Goal: Task Accomplishment & Management: Manage account settings

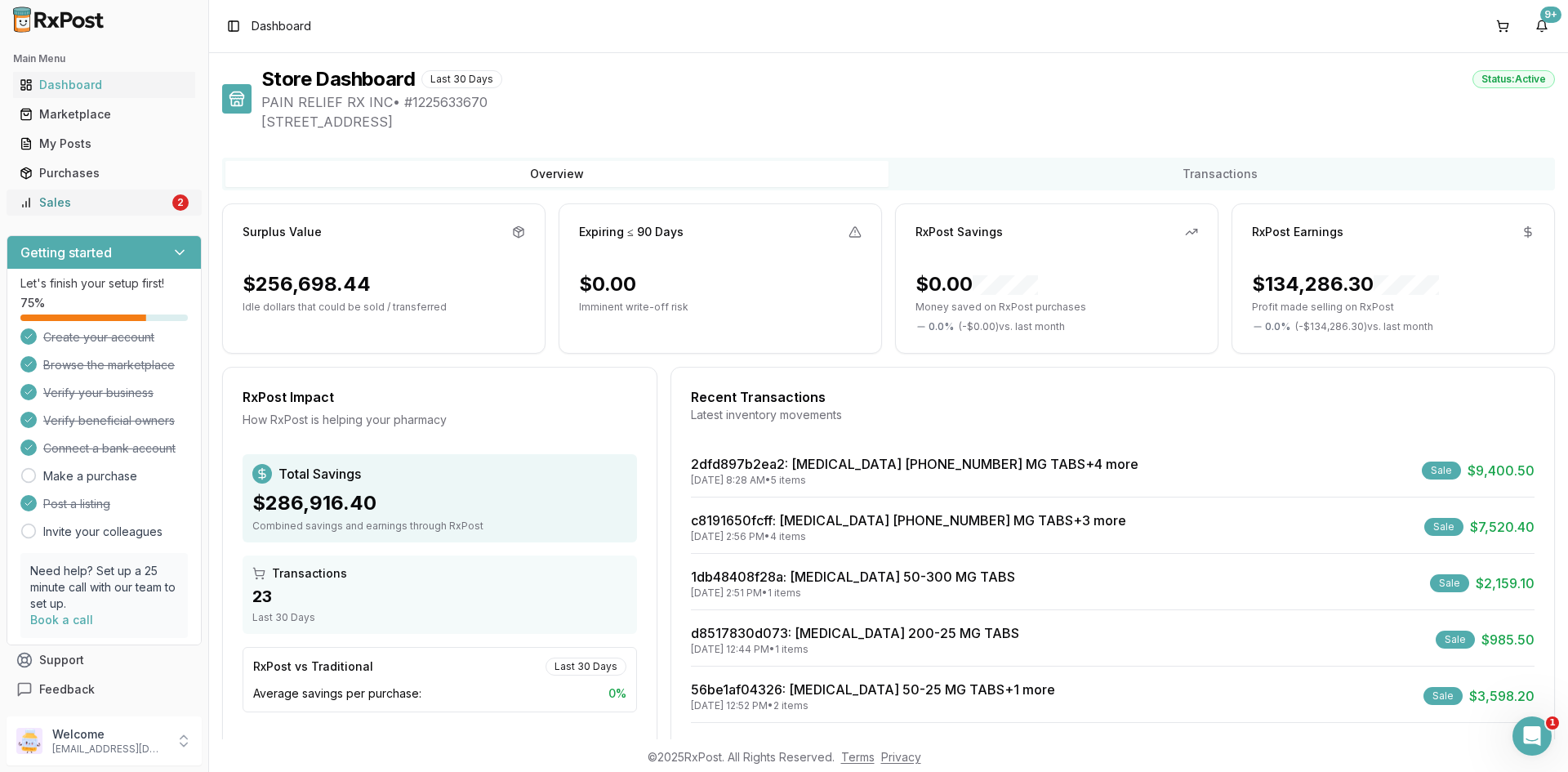
click at [113, 201] on div "Sales" at bounding box center [94, 202] width 150 height 16
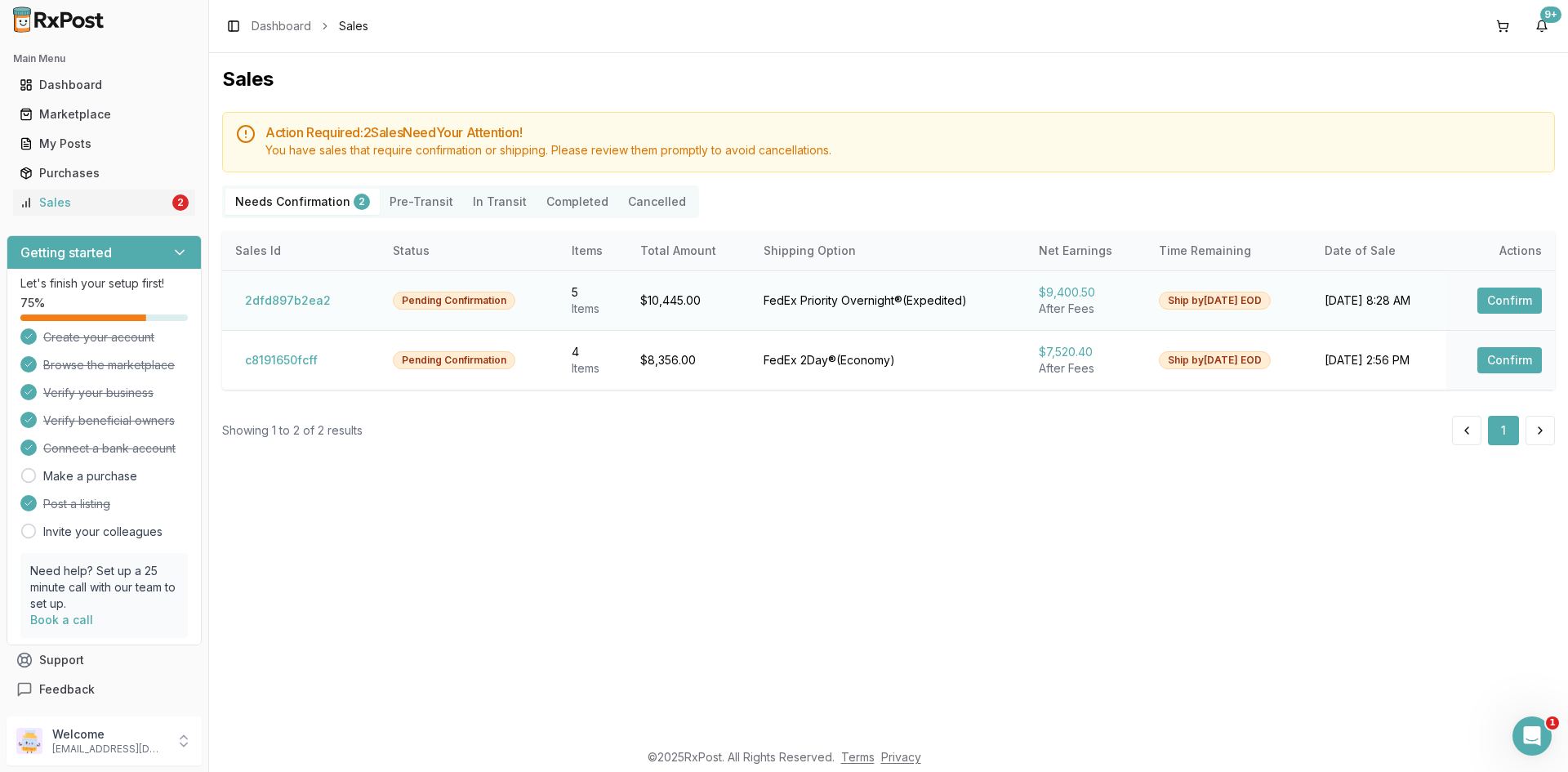
click at [1508, 291] on button "Confirm" at bounding box center [1510, 300] width 64 height 26
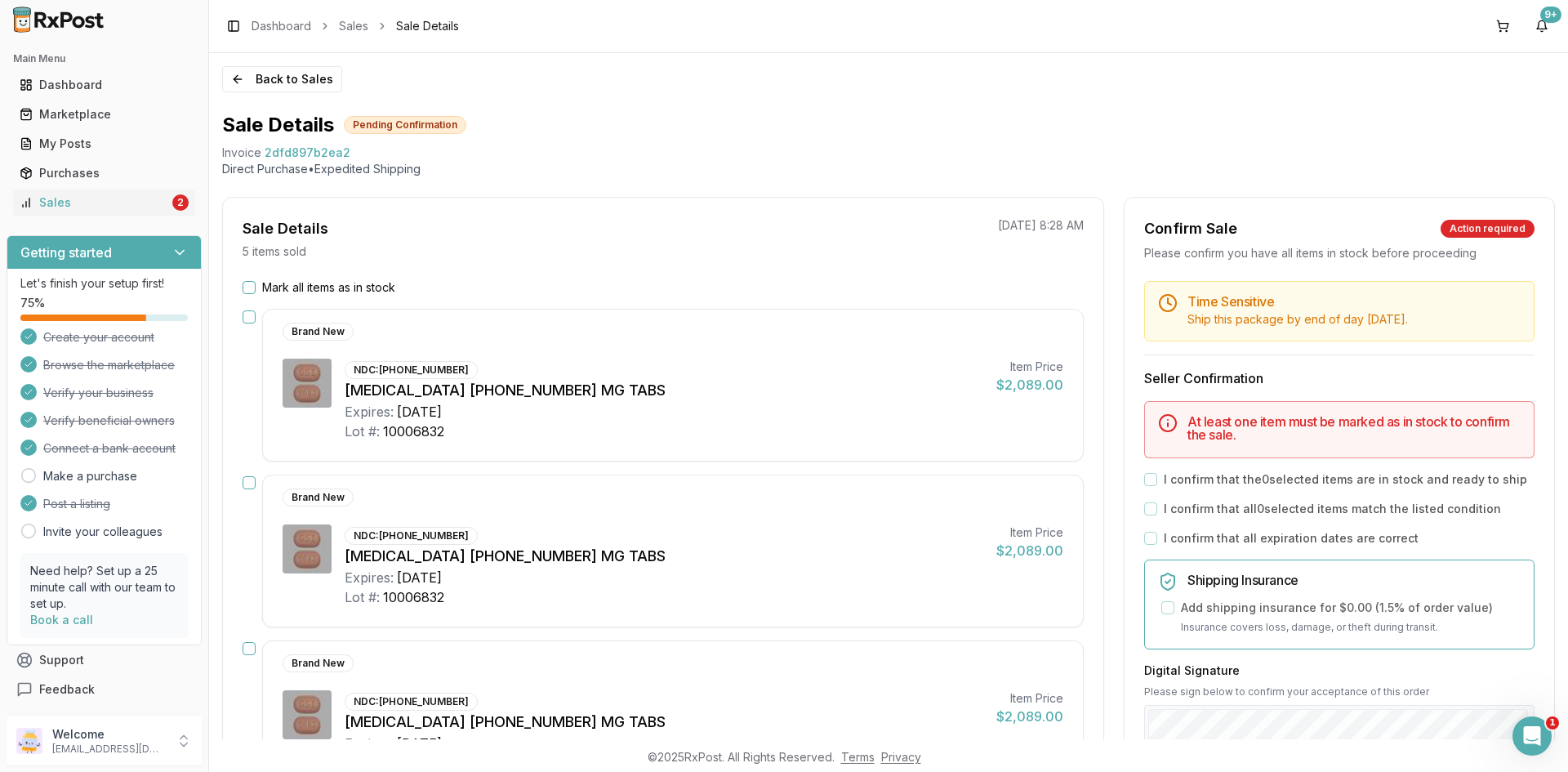
click at [304, 155] on span "2dfd897b2ea2" at bounding box center [307, 152] width 85 height 16
copy span "2dfd897b2ea2"
click at [1541, 736] on div "Open Intercom Messenger" at bounding box center [1530, 734] width 54 height 54
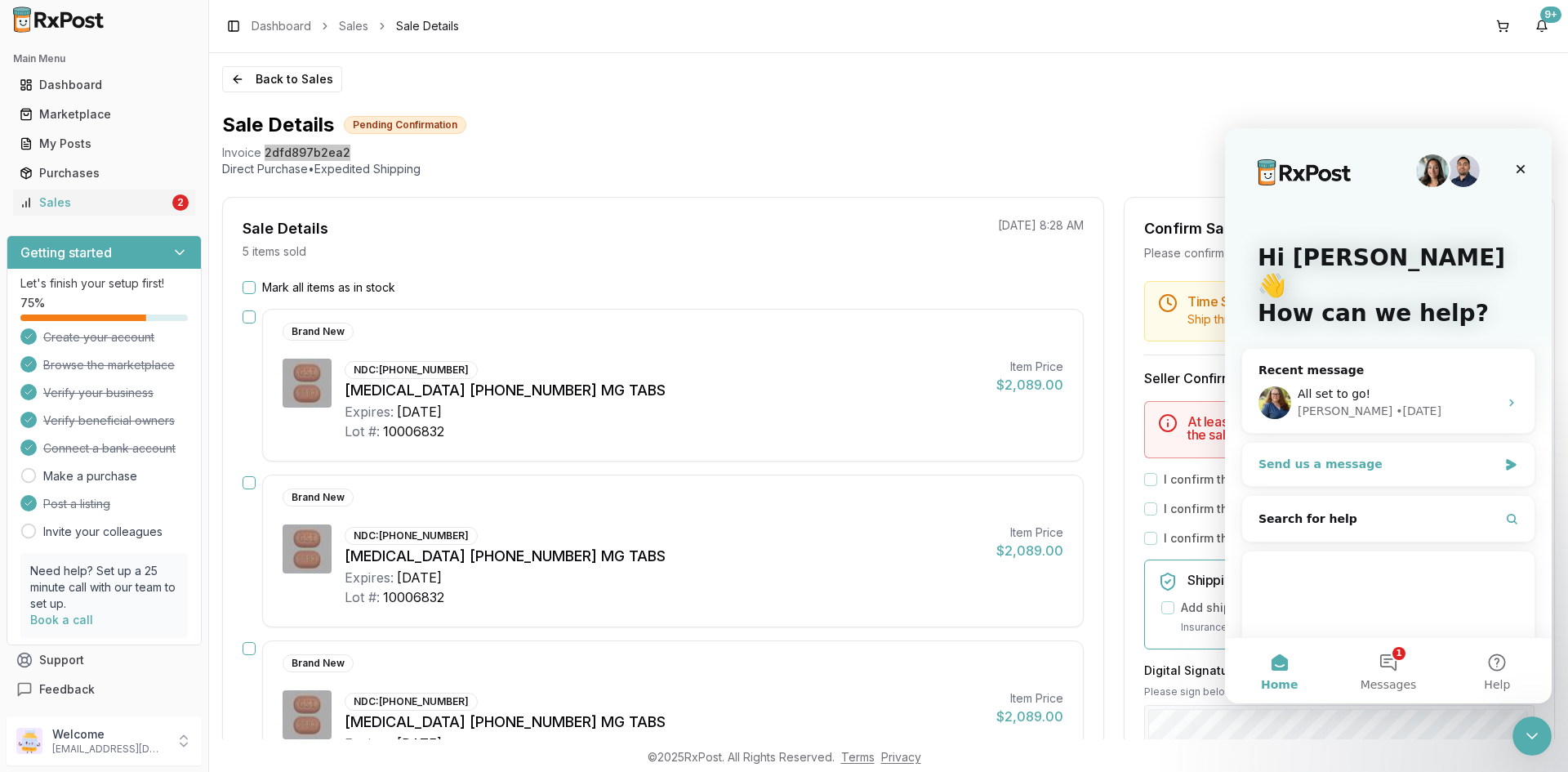
click at [1343, 456] on div "Send us a message" at bounding box center [1378, 465] width 240 height 17
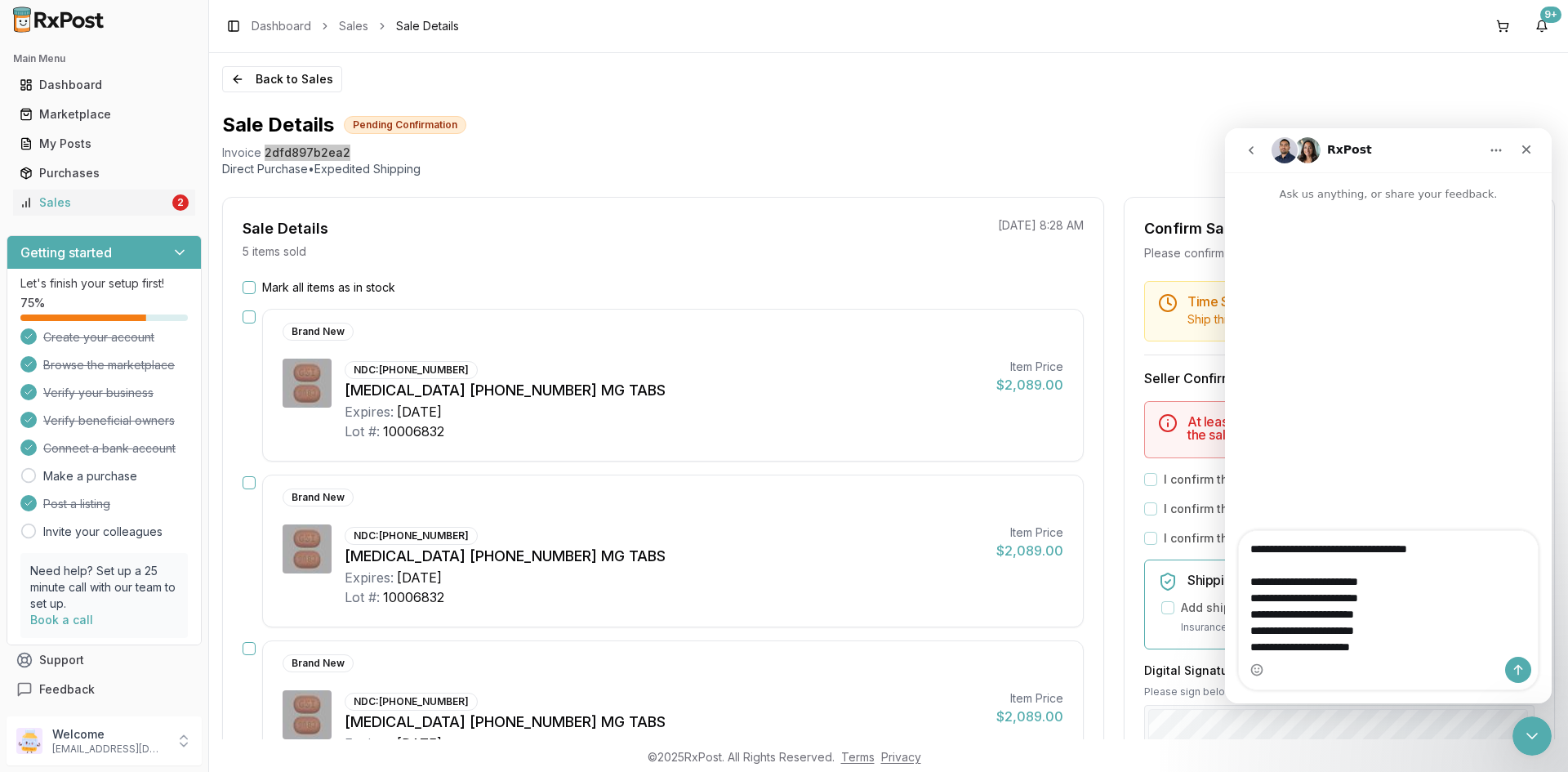
type textarea "**********"
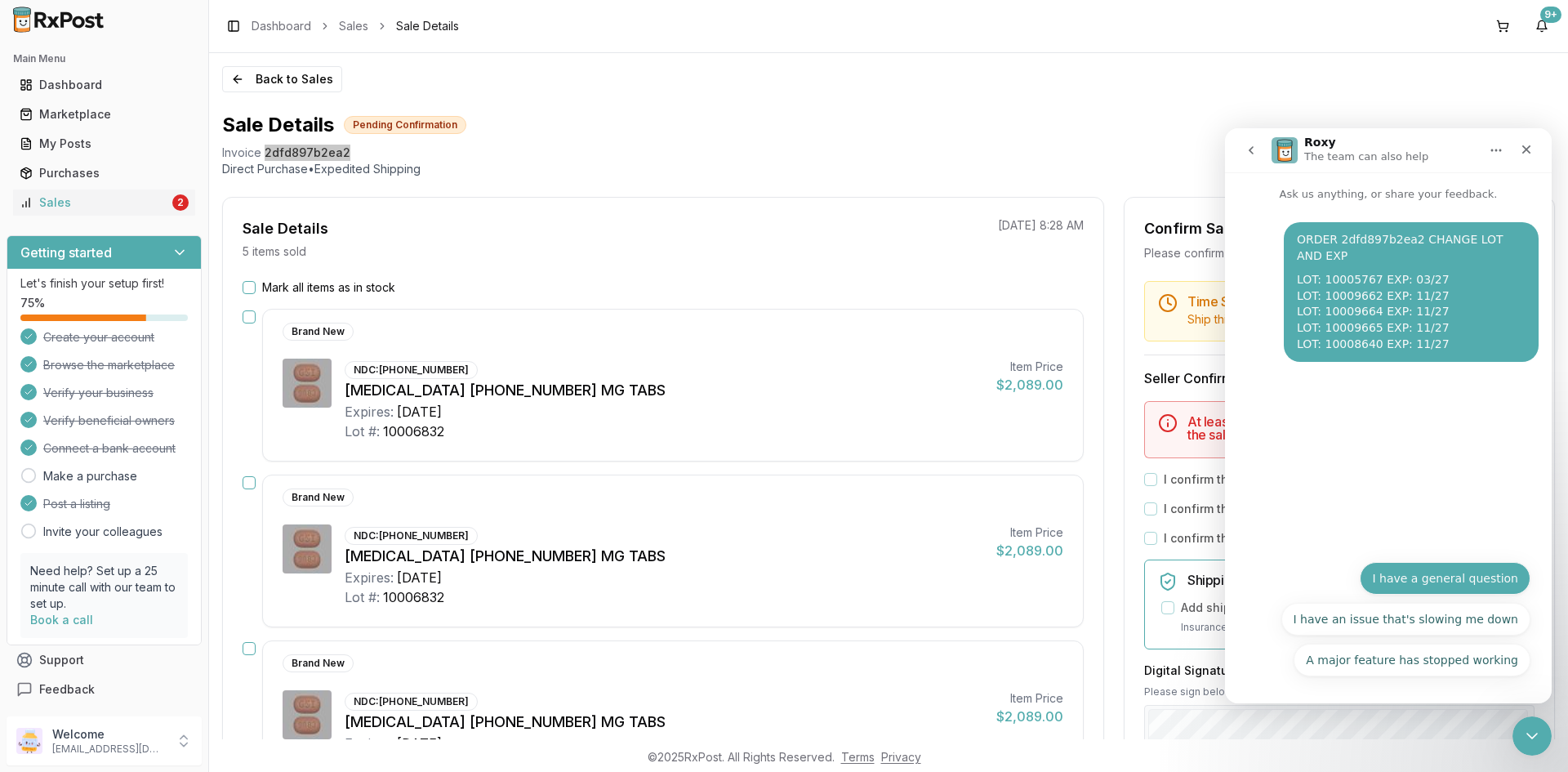
click at [1442, 577] on button "I have a general question" at bounding box center [1445, 578] width 171 height 33
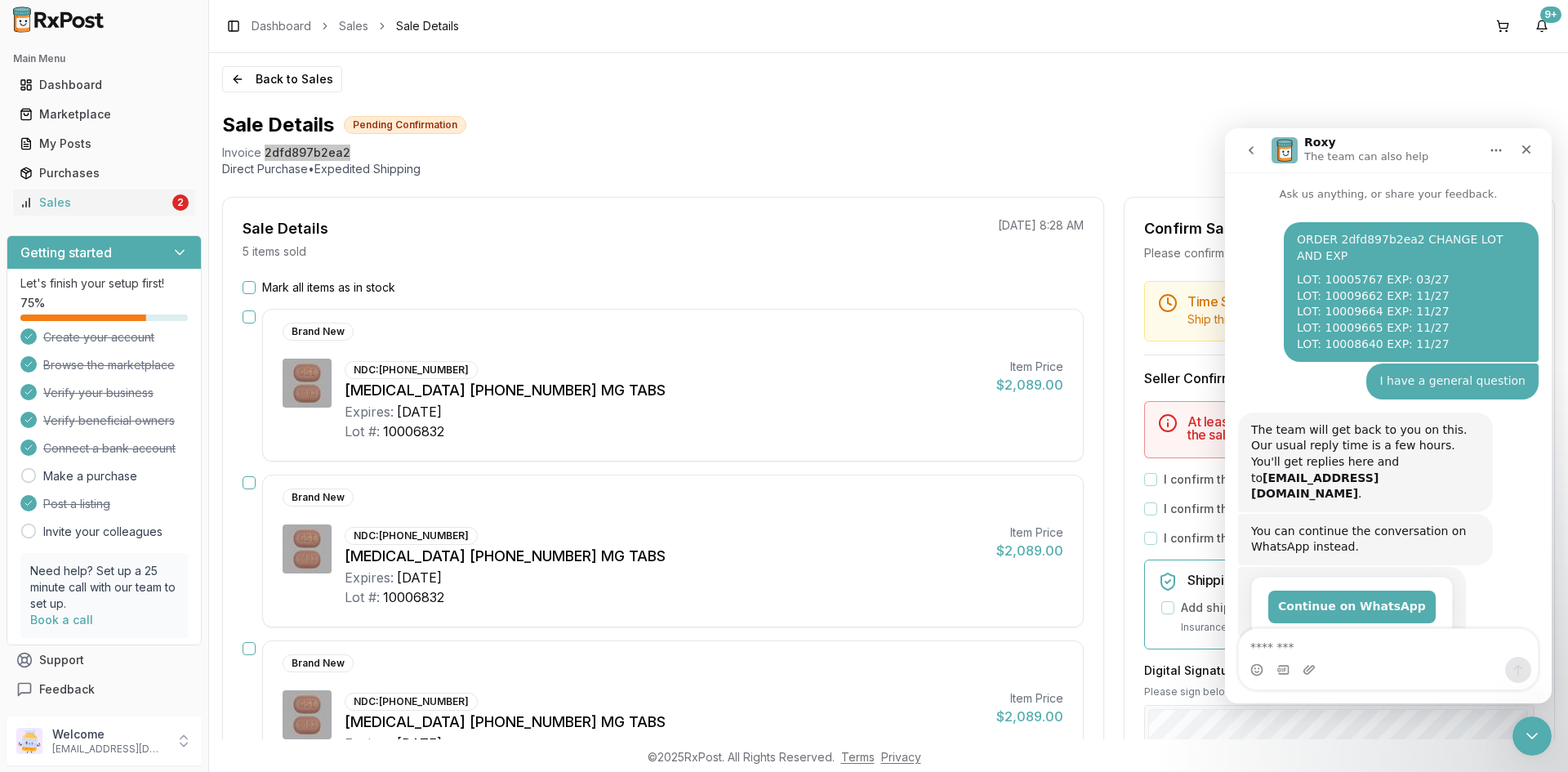
scroll to position [35, 0]
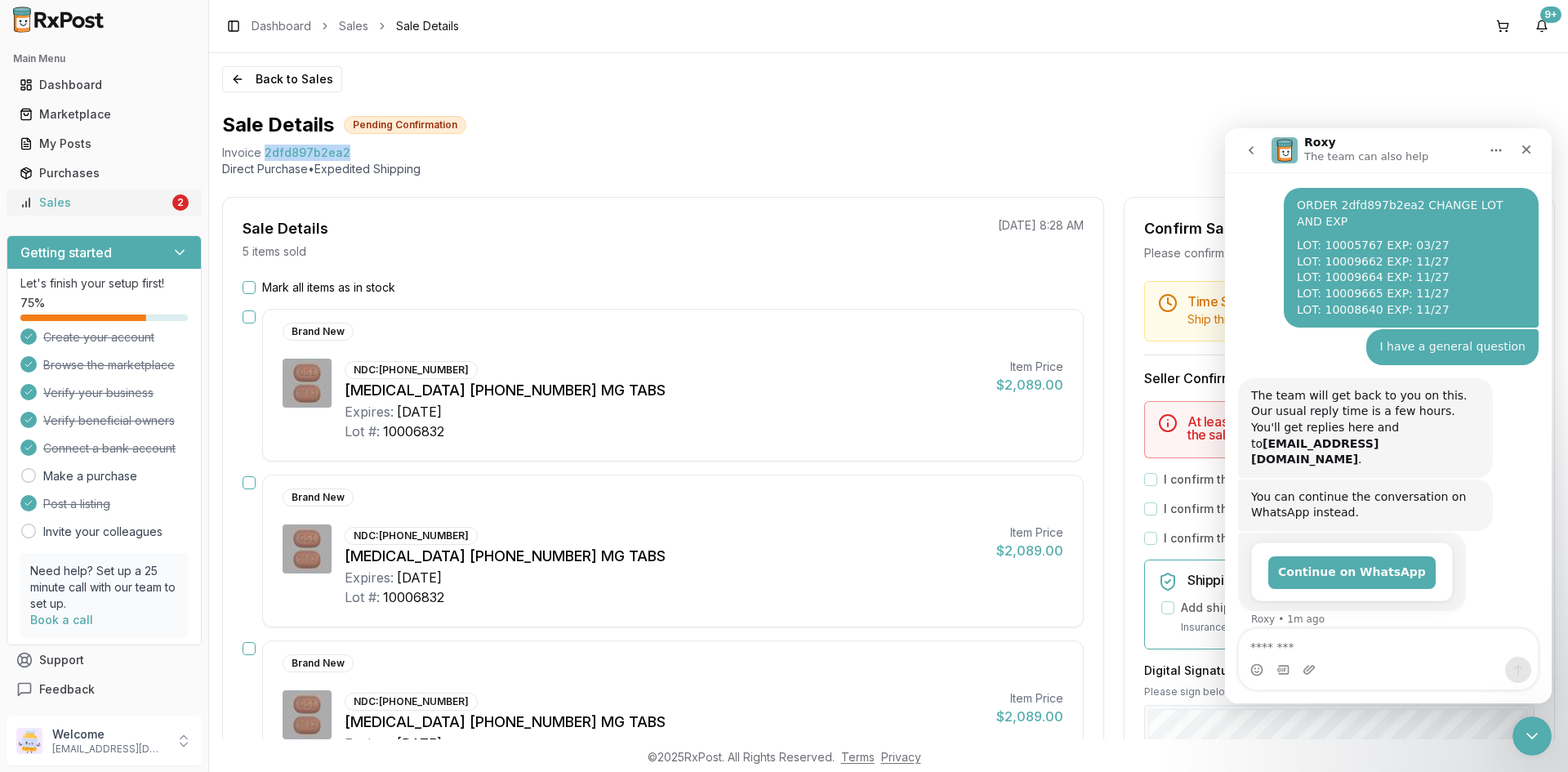
click at [77, 199] on div "Sales" at bounding box center [94, 202] width 150 height 16
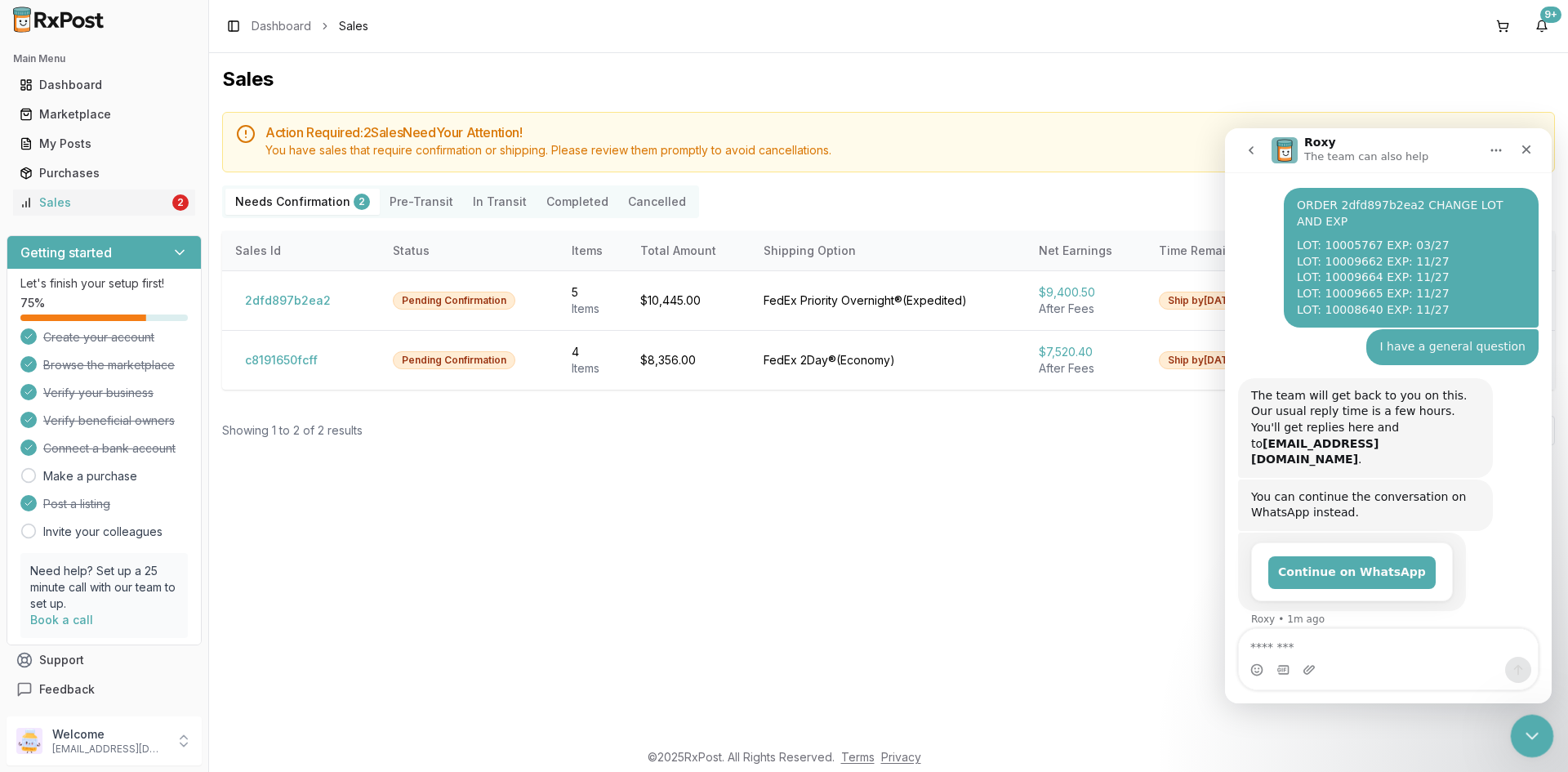
click at [1538, 724] on icon "Close Intercom Messenger" at bounding box center [1530, 734] width 19 height 19
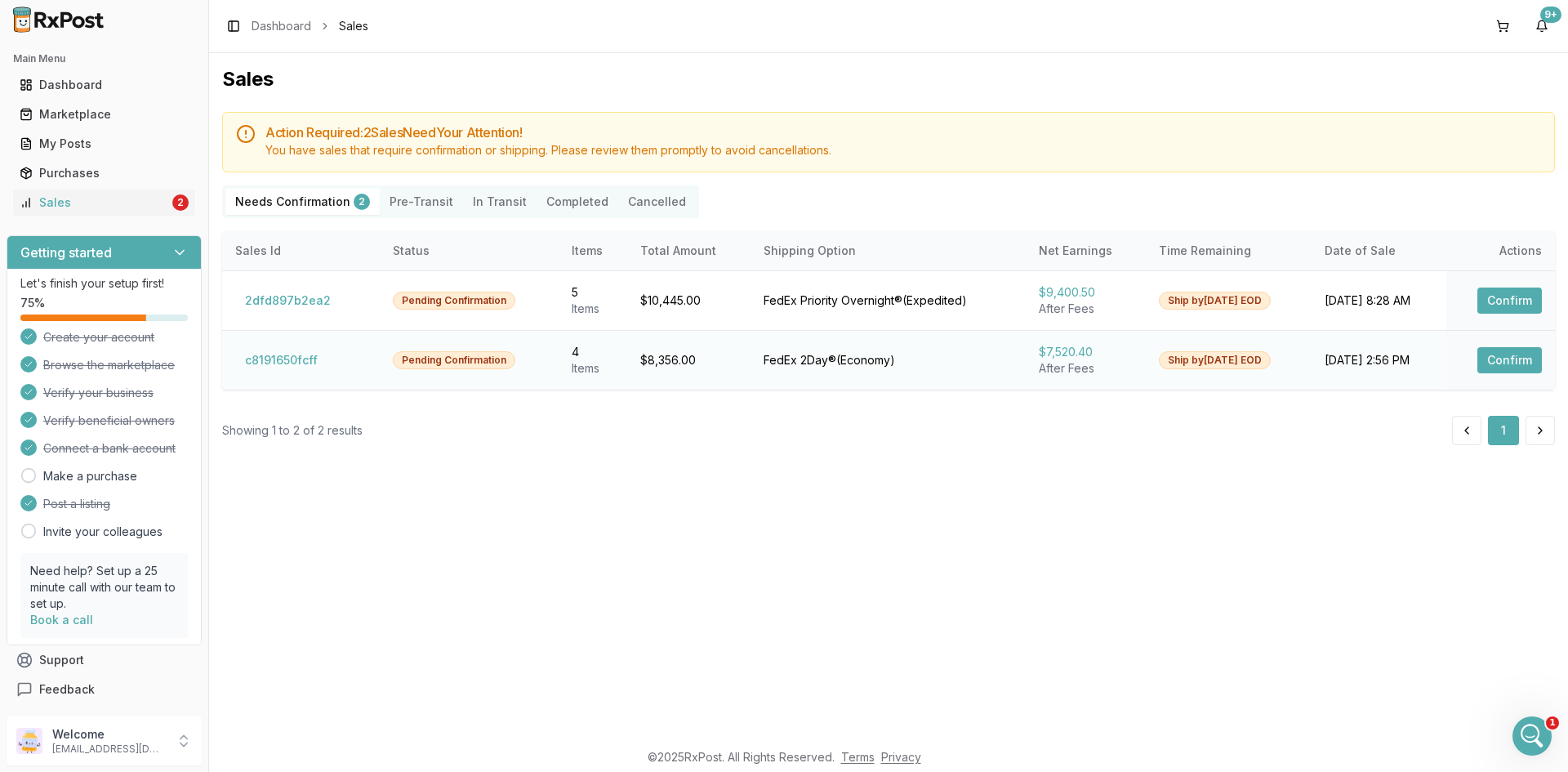
scroll to position [35, 0]
click at [1512, 350] on button "Confirm" at bounding box center [1510, 360] width 64 height 26
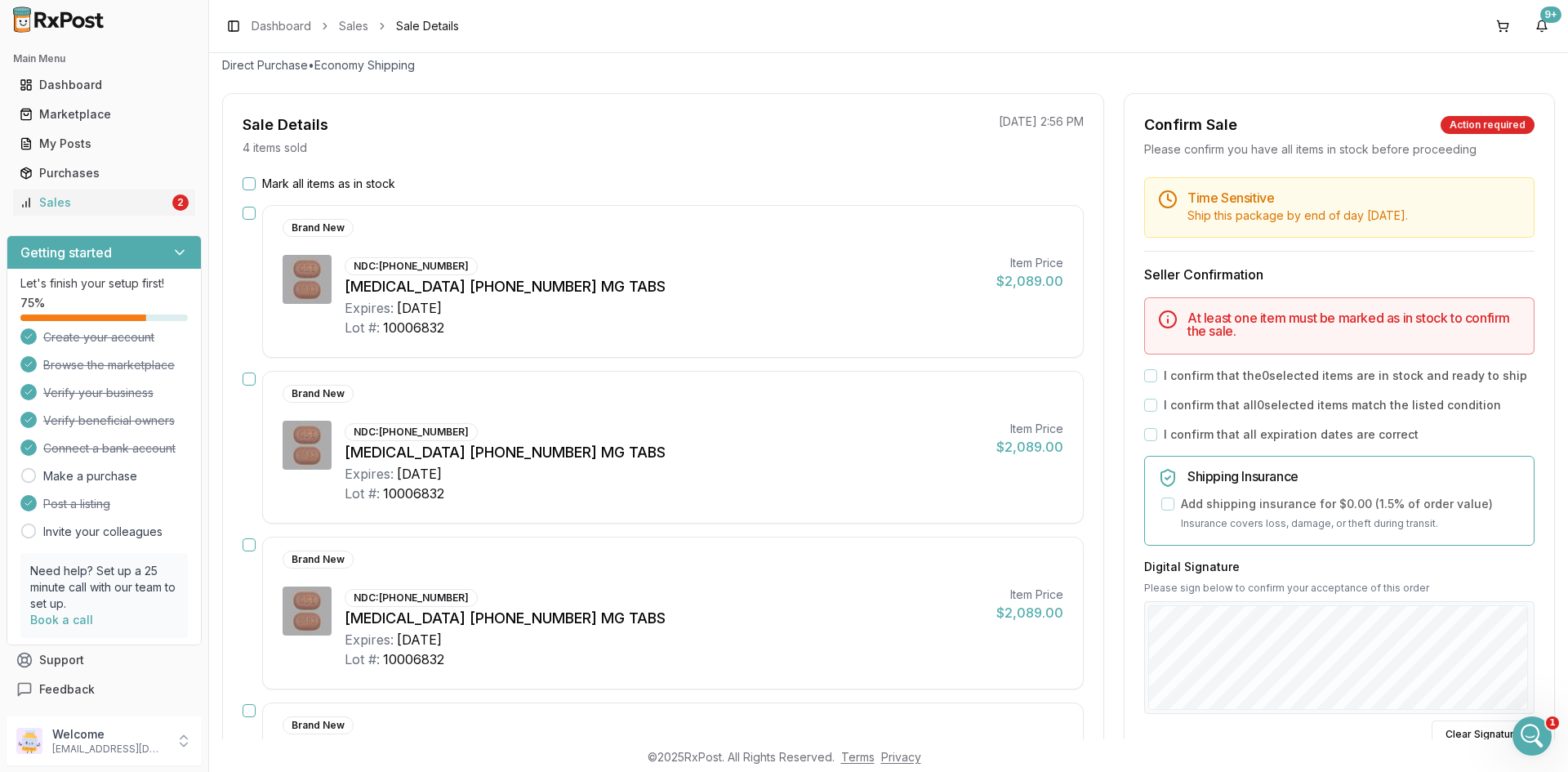
scroll to position [80, 0]
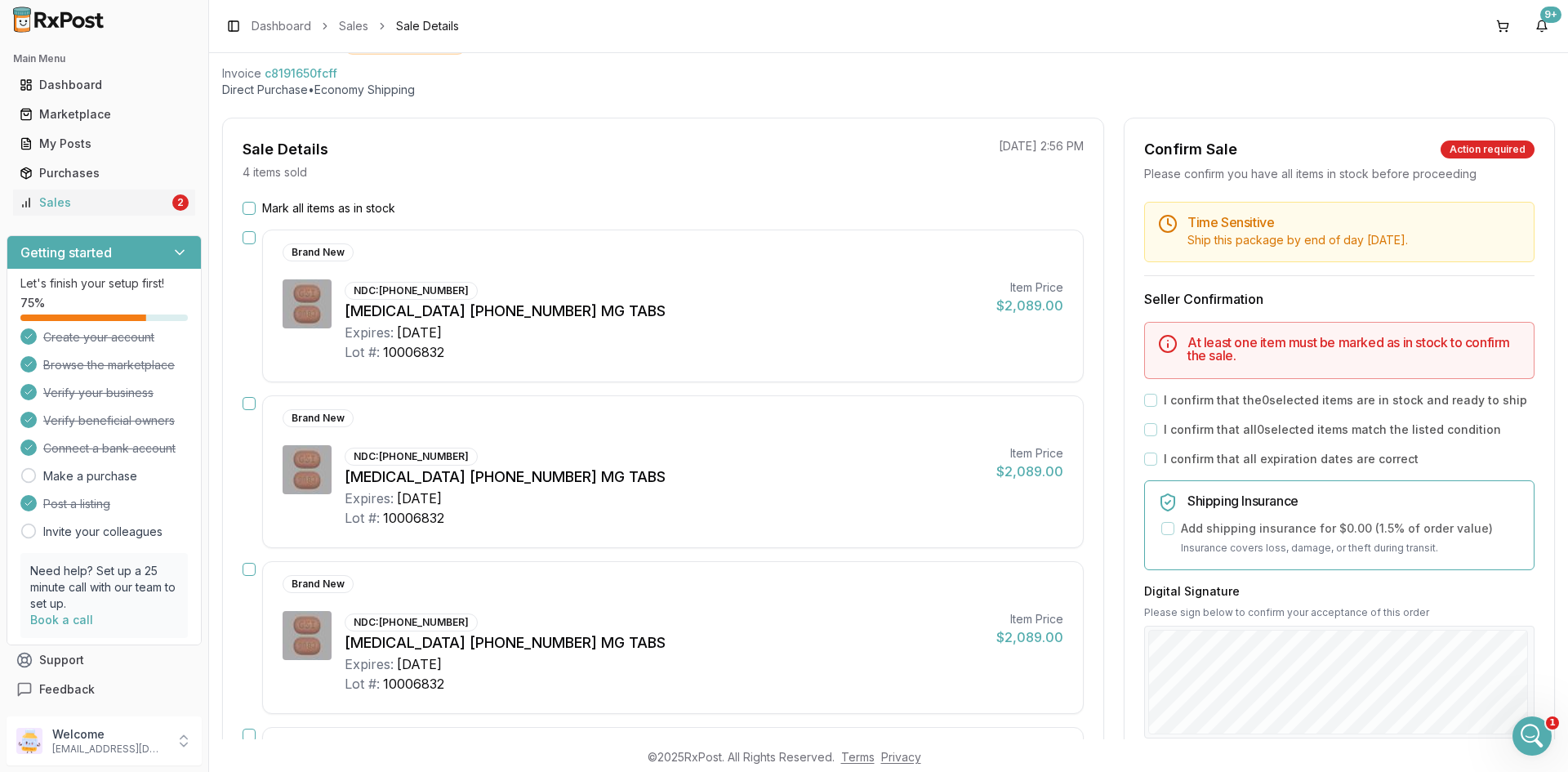
click at [290, 73] on span "c8191650fcff" at bounding box center [301, 73] width 73 height 16
copy span "c8191650fcff"
click at [1549, 738] on div "Open Intercom Messenger" at bounding box center [1530, 734] width 54 height 54
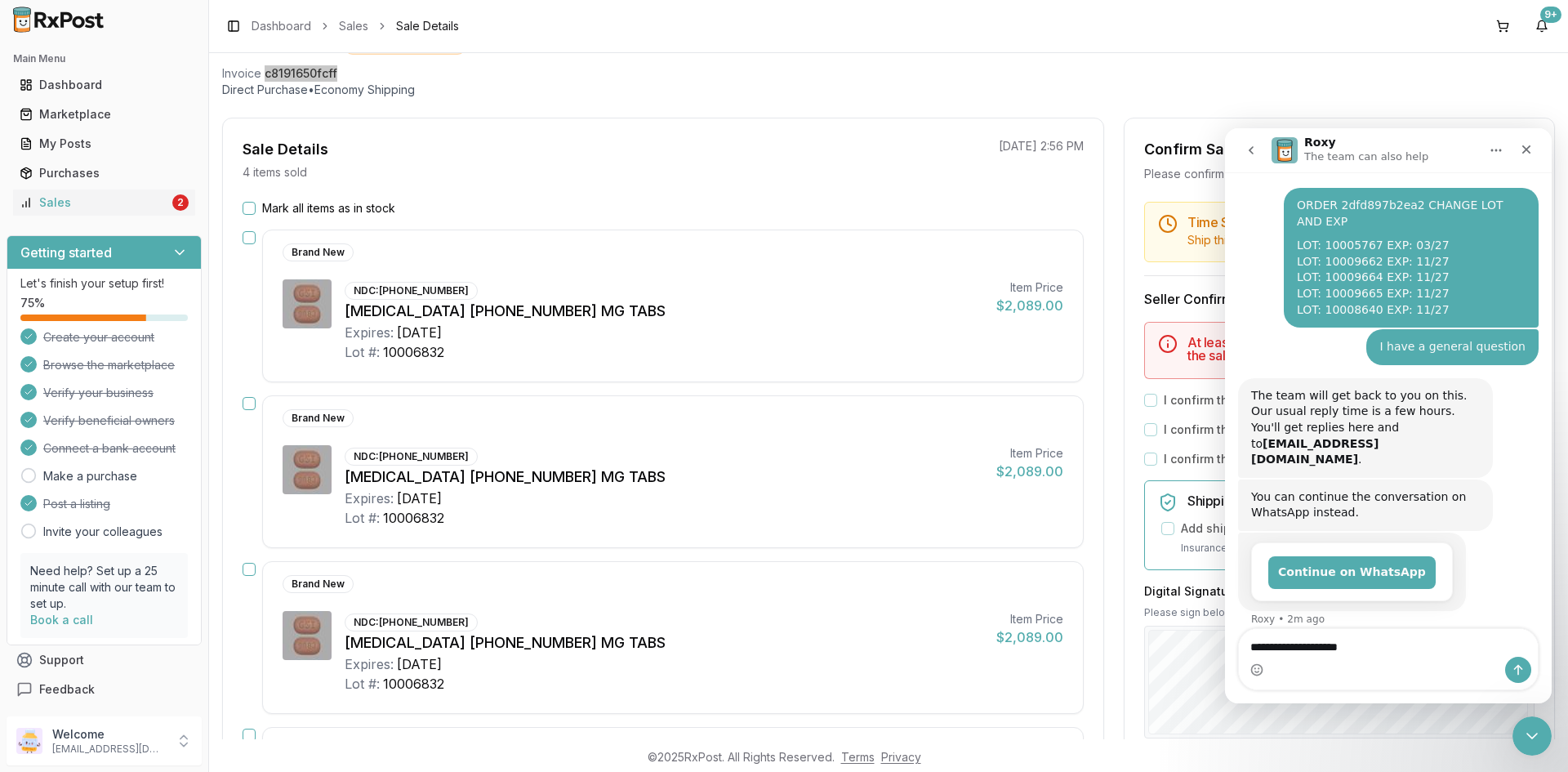
scroll to position [51, 0]
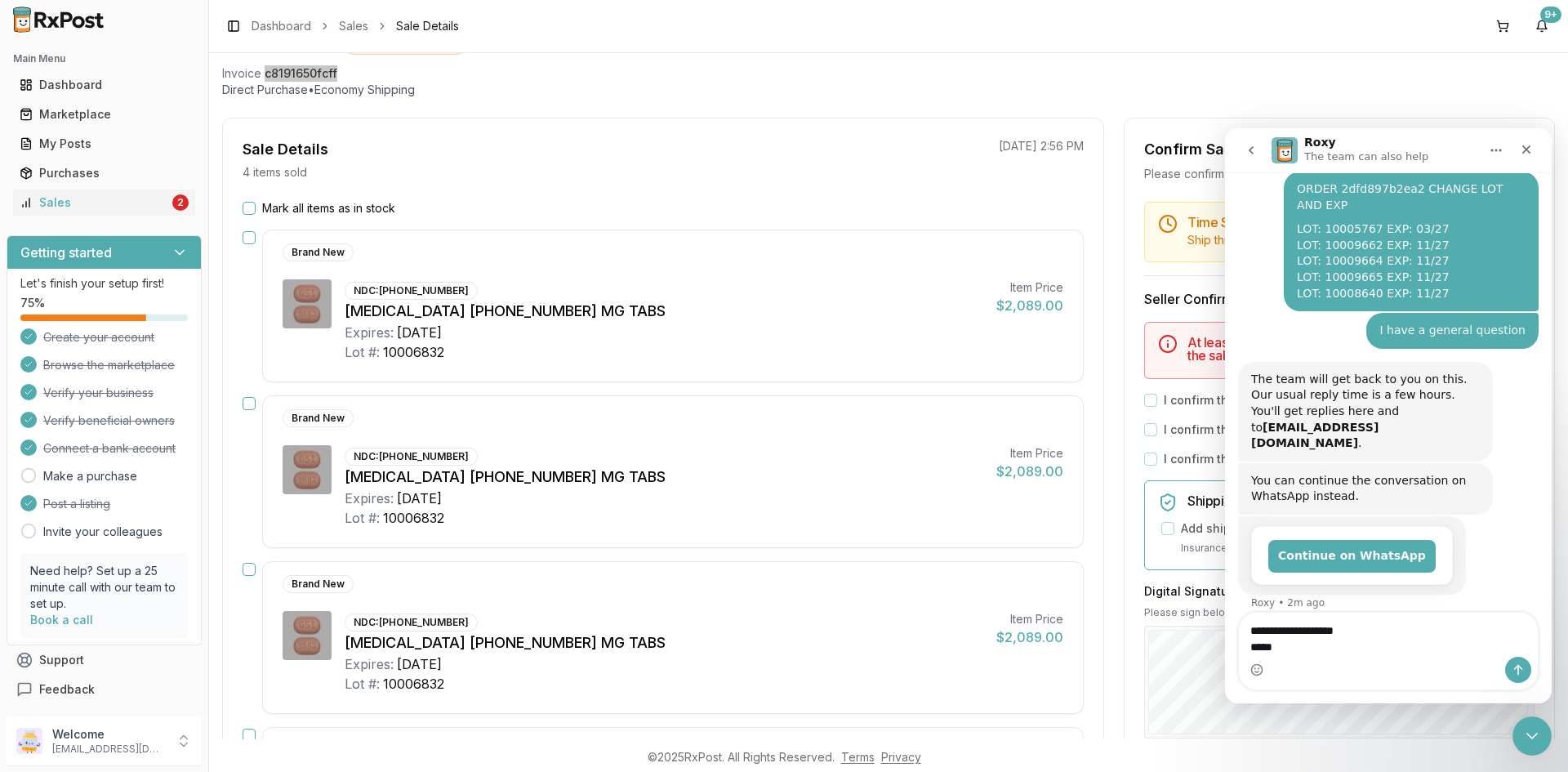
click at [1552, 704] on html "**********" at bounding box center [1388, 416] width 327 height 575
click at [1307, 635] on textarea "**********" at bounding box center [1389, 635] width 299 height 44
click at [1306, 646] on textarea "**********" at bounding box center [1389, 635] width 299 height 44
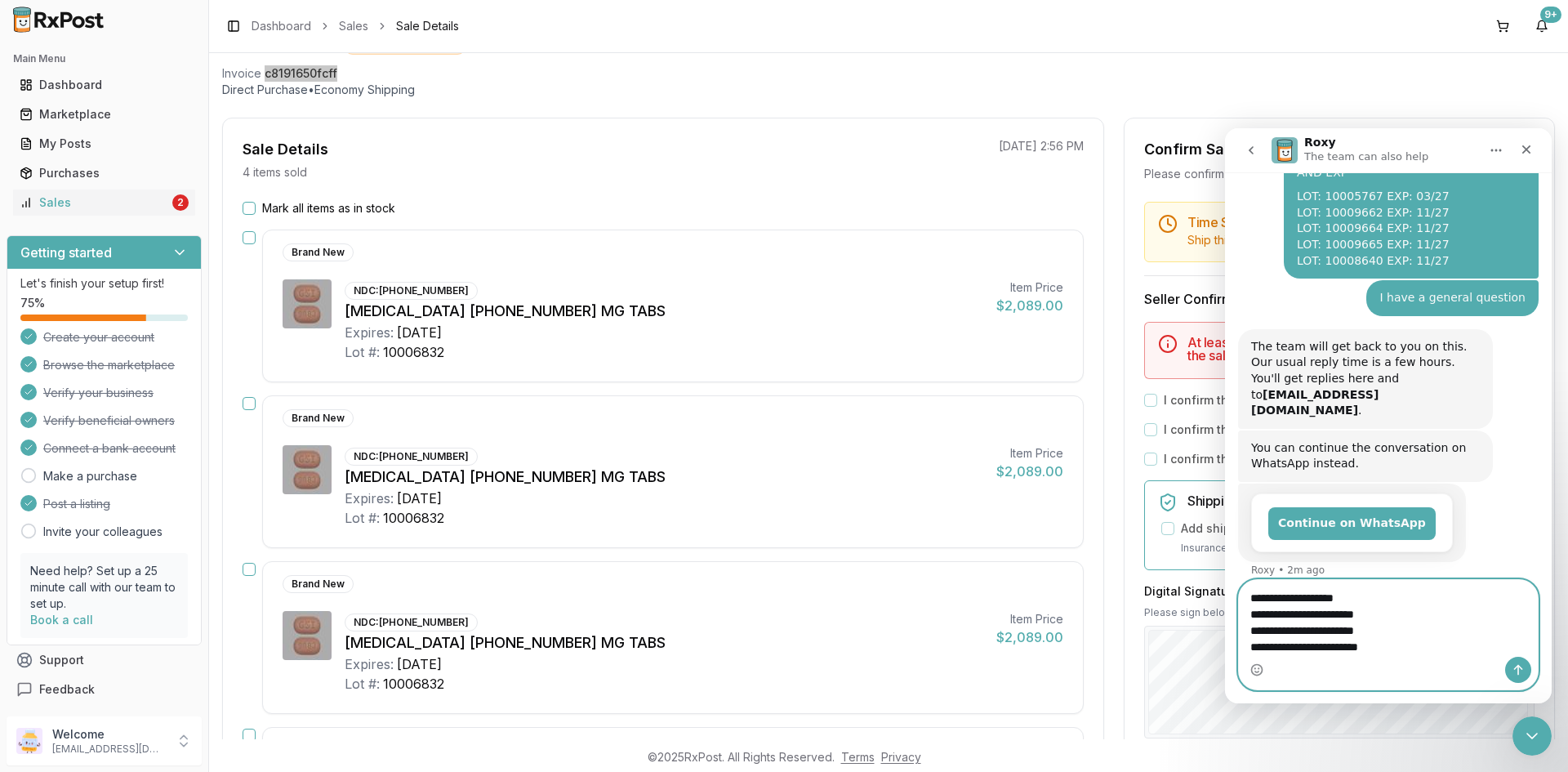
scroll to position [100, 0]
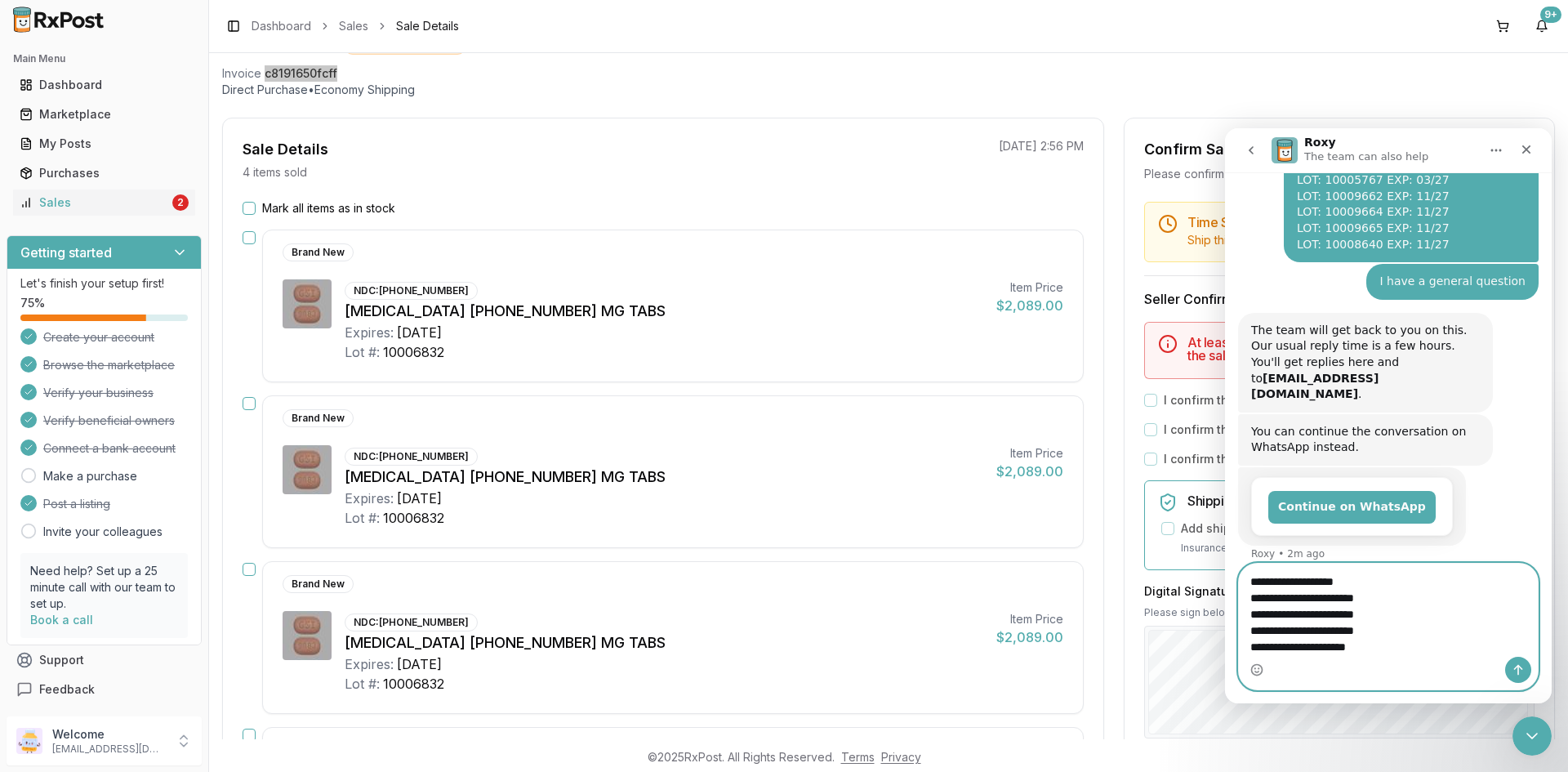
type textarea "**********"
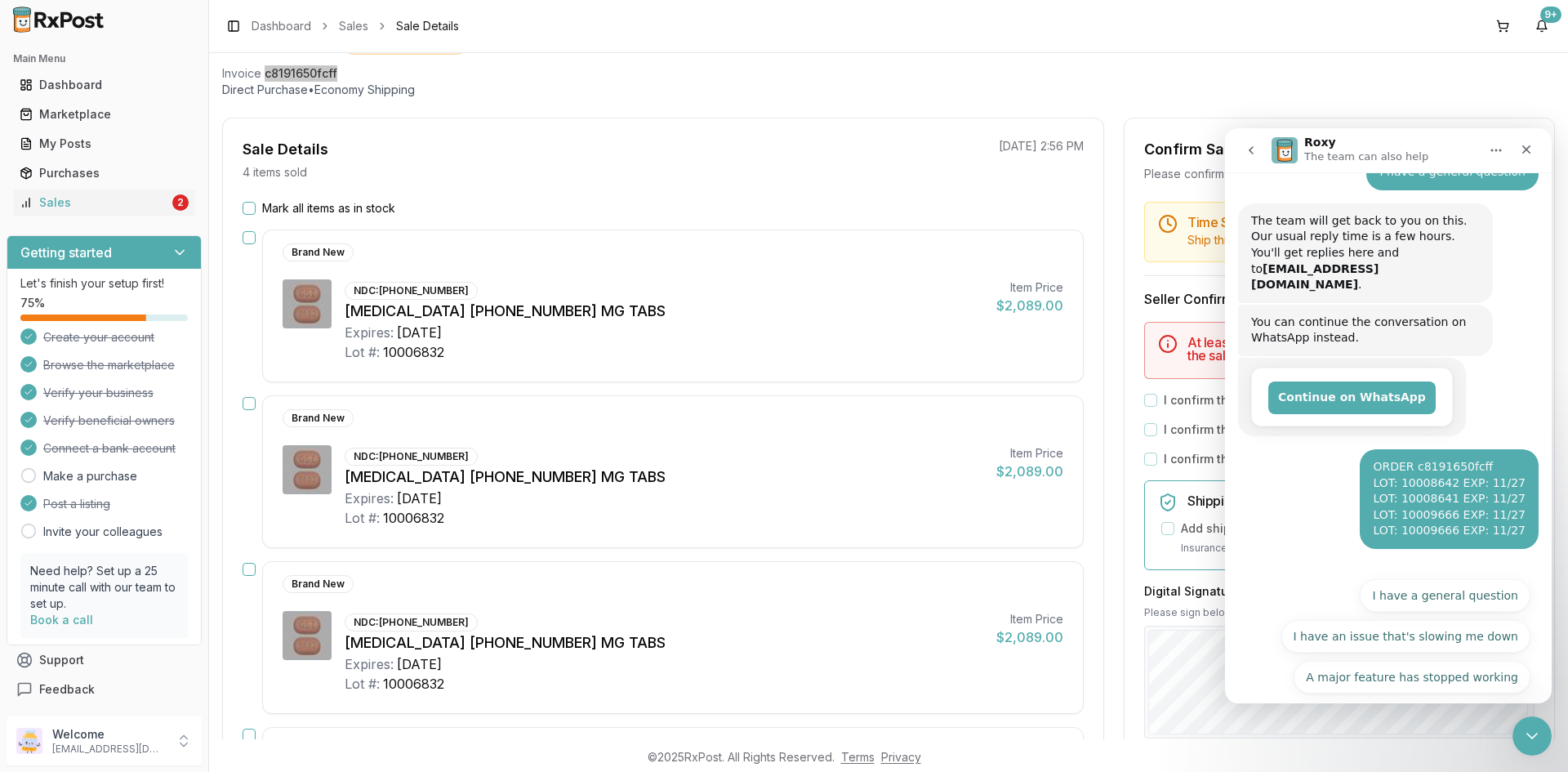
scroll to position [210, 0]
click at [1433, 584] on button "I have a general question" at bounding box center [1445, 595] width 171 height 33
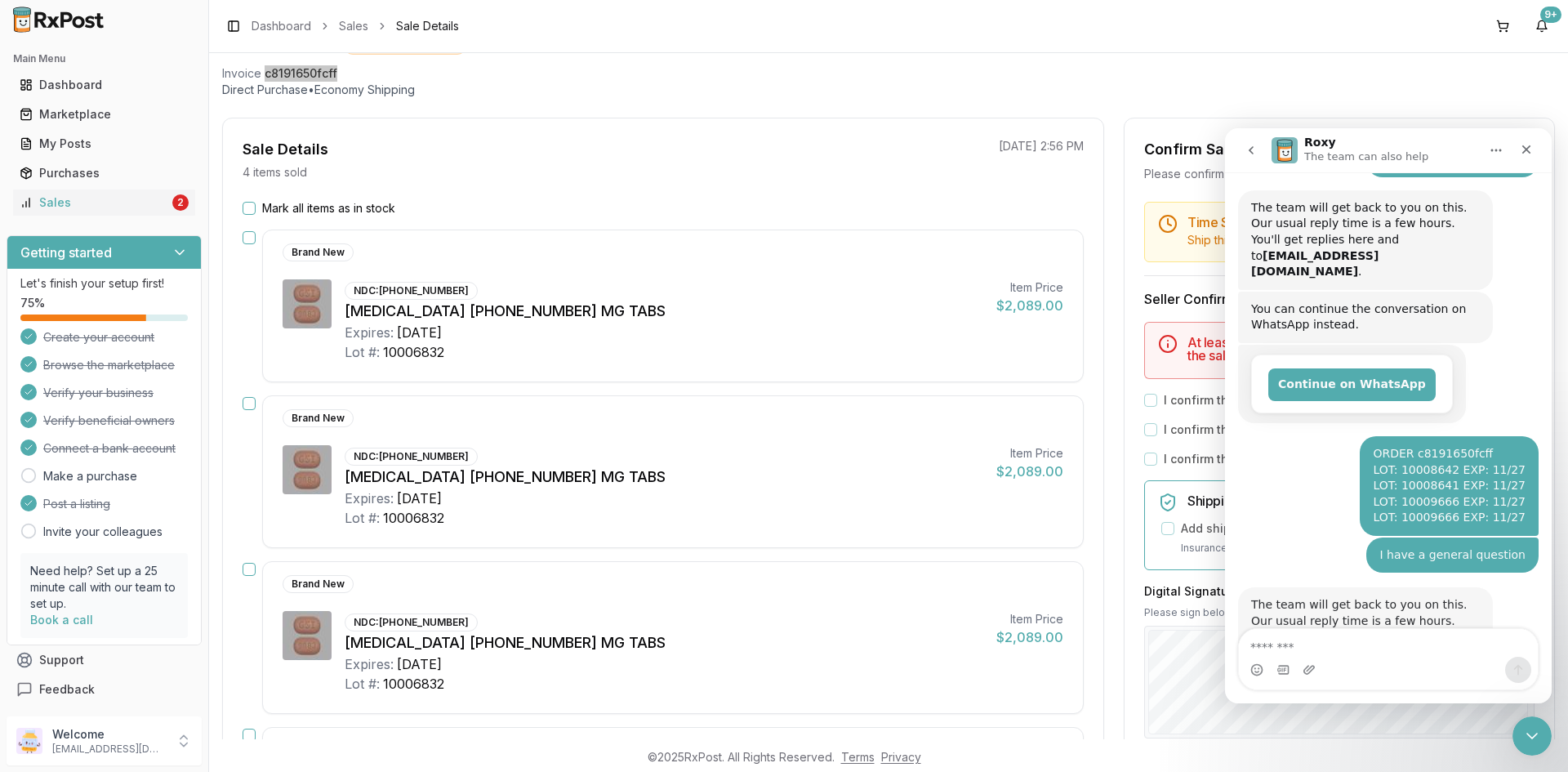
scroll to position [281, 0]
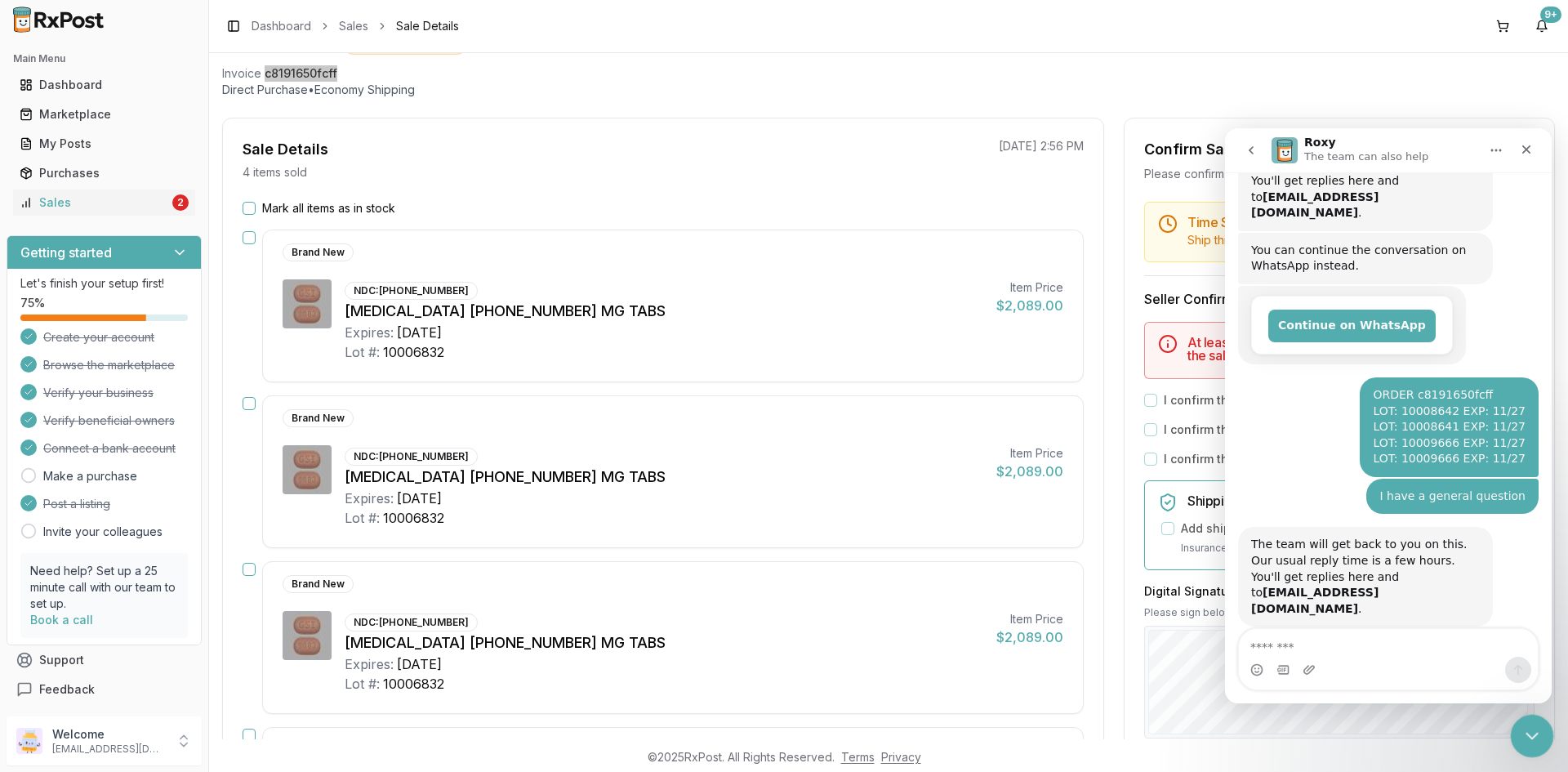
click at [1542, 738] on div "Close Intercom Messenger" at bounding box center [1530, 734] width 39 height 39
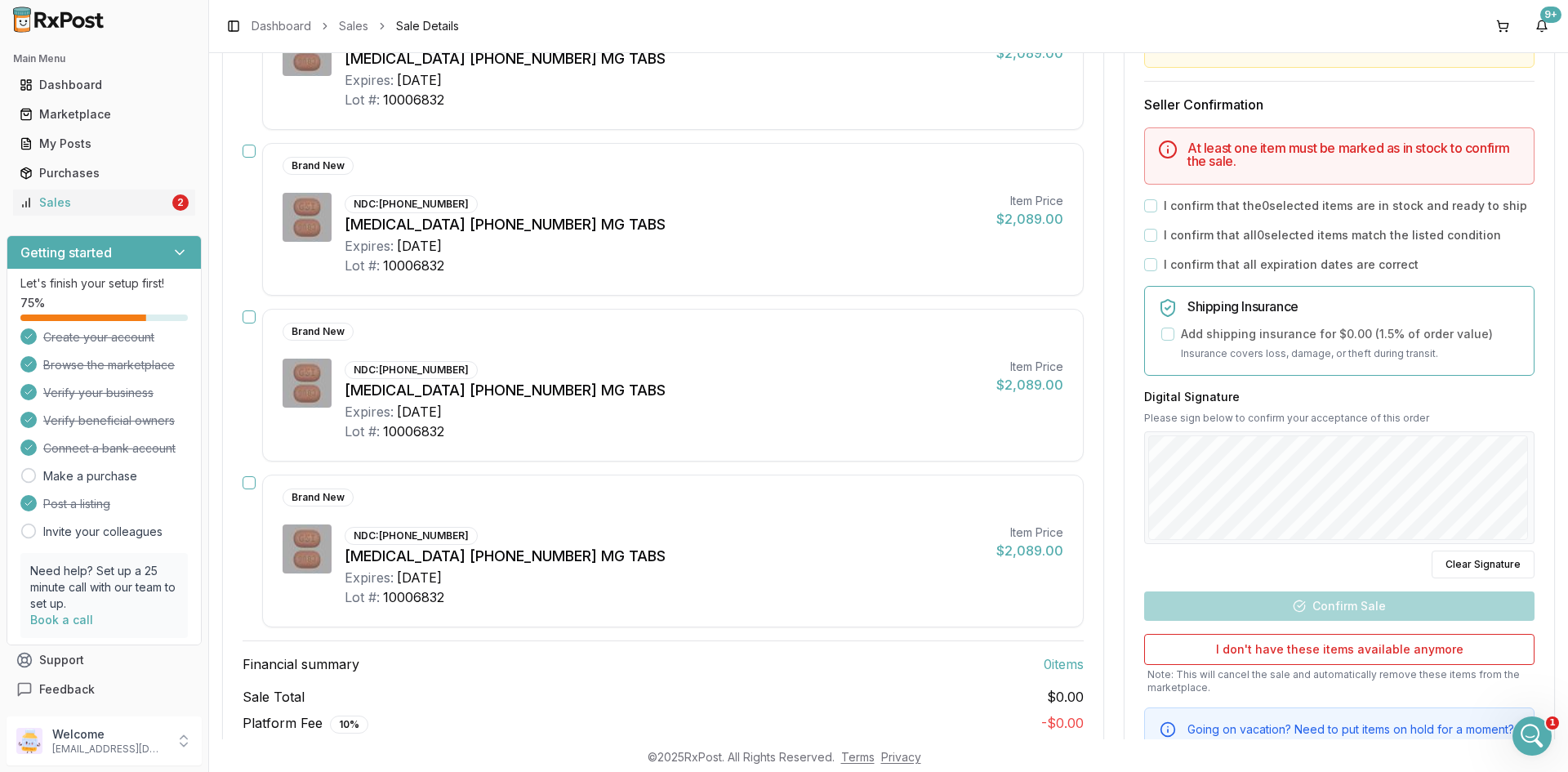
scroll to position [0, 0]
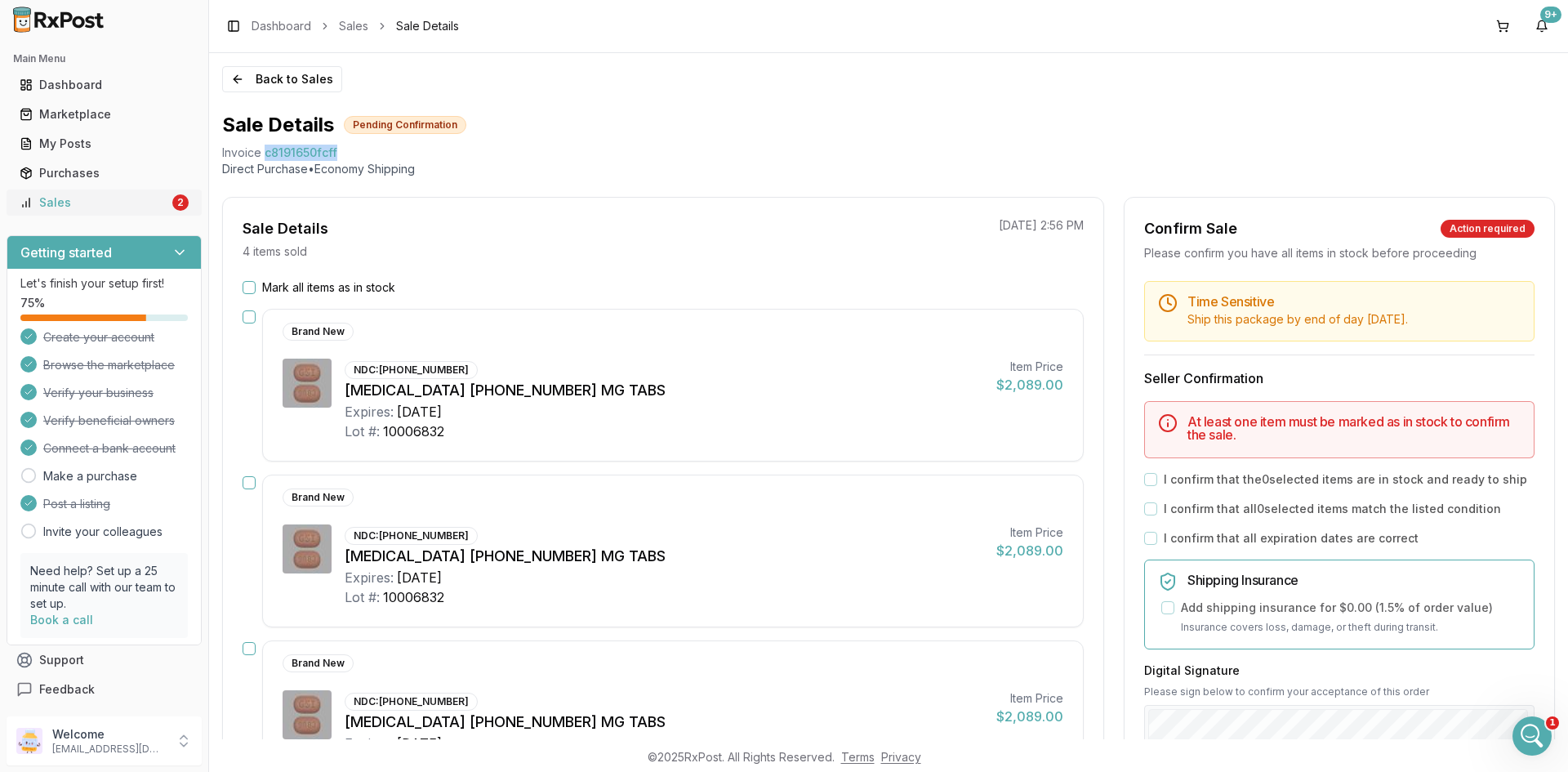
click at [161, 203] on div "Sales" at bounding box center [94, 202] width 150 height 16
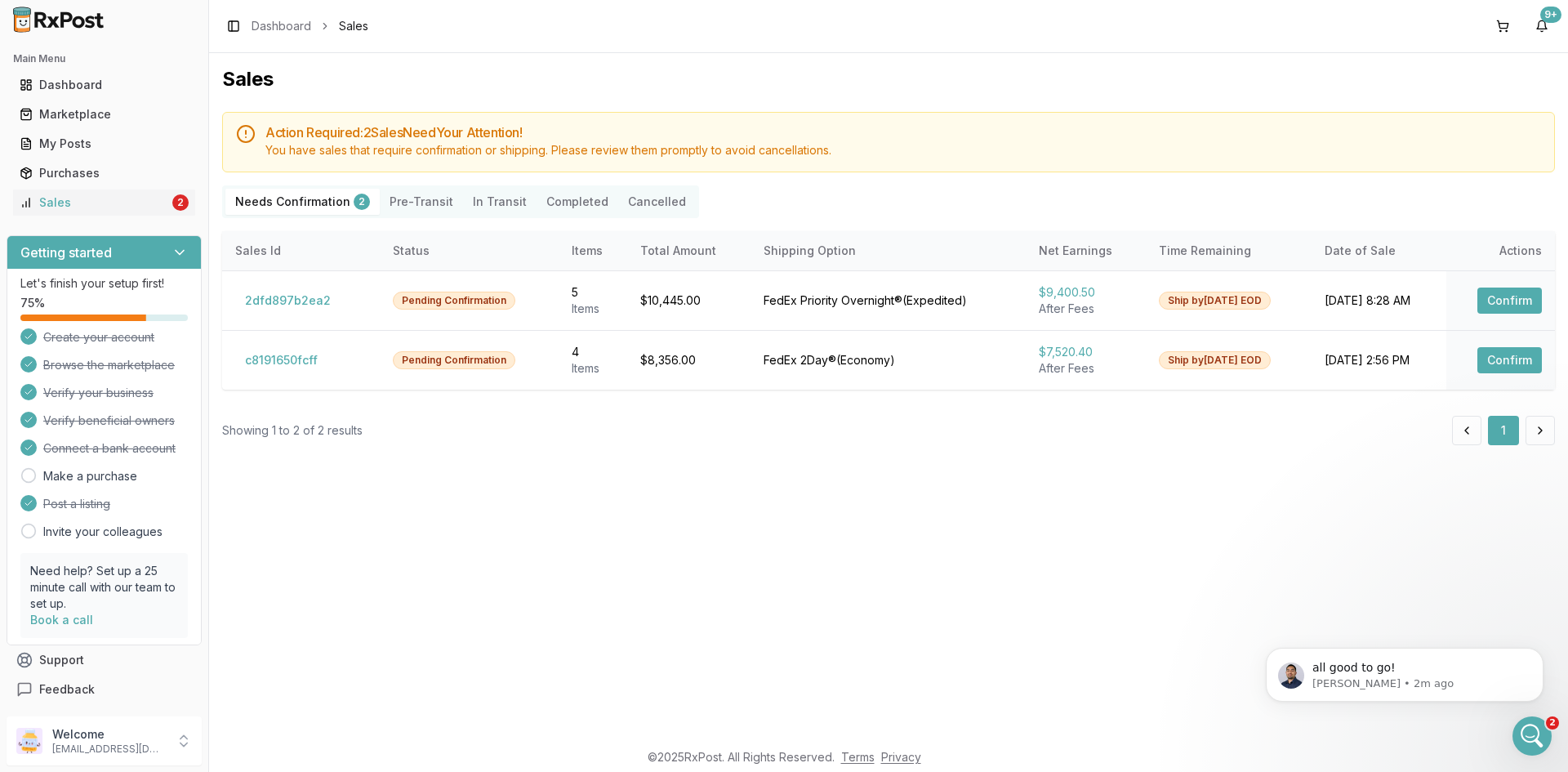
scroll to position [405, 0]
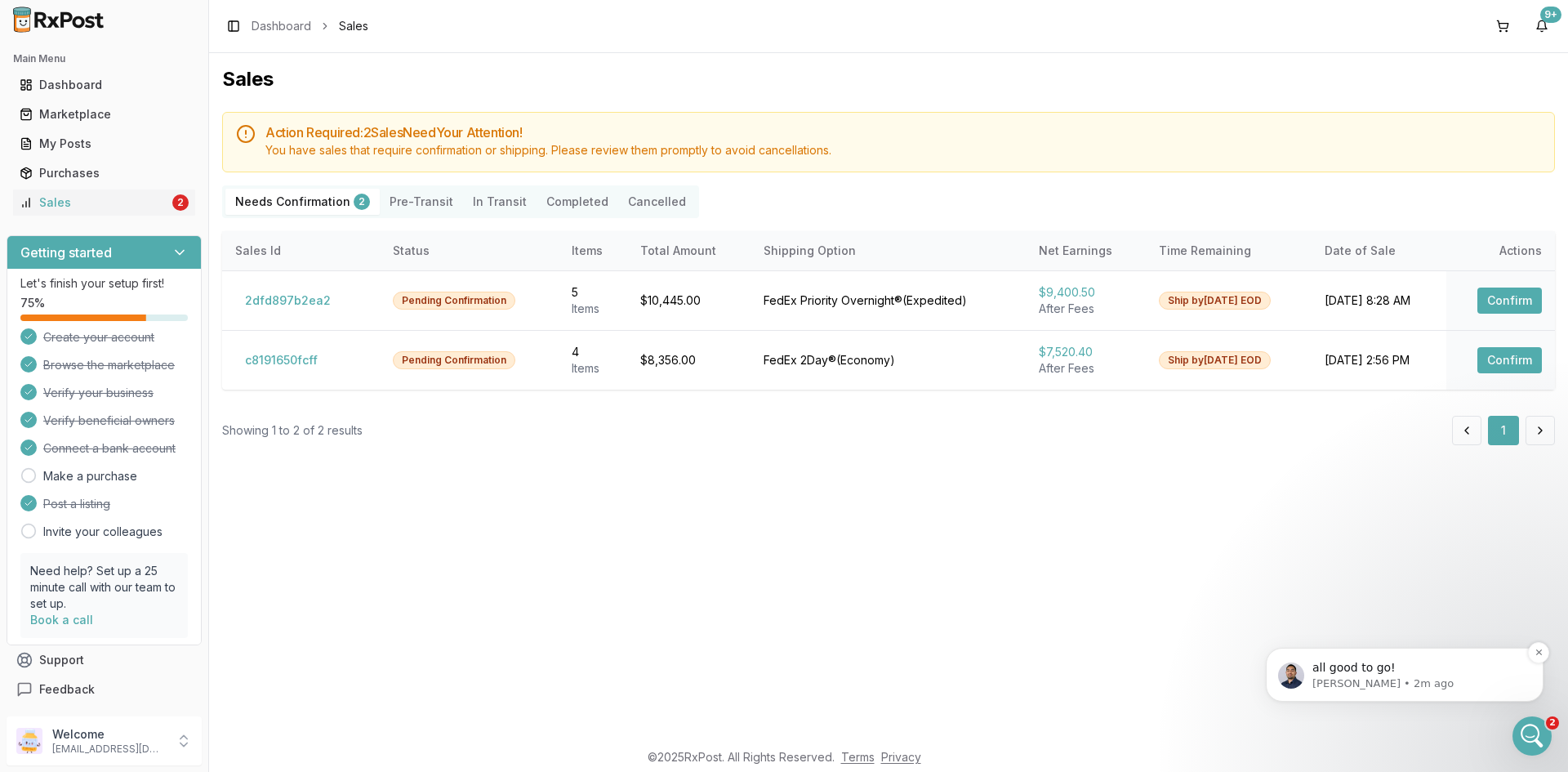
click at [1395, 697] on div "all good to go! Manuel • 2m ago" at bounding box center [1405, 675] width 278 height 54
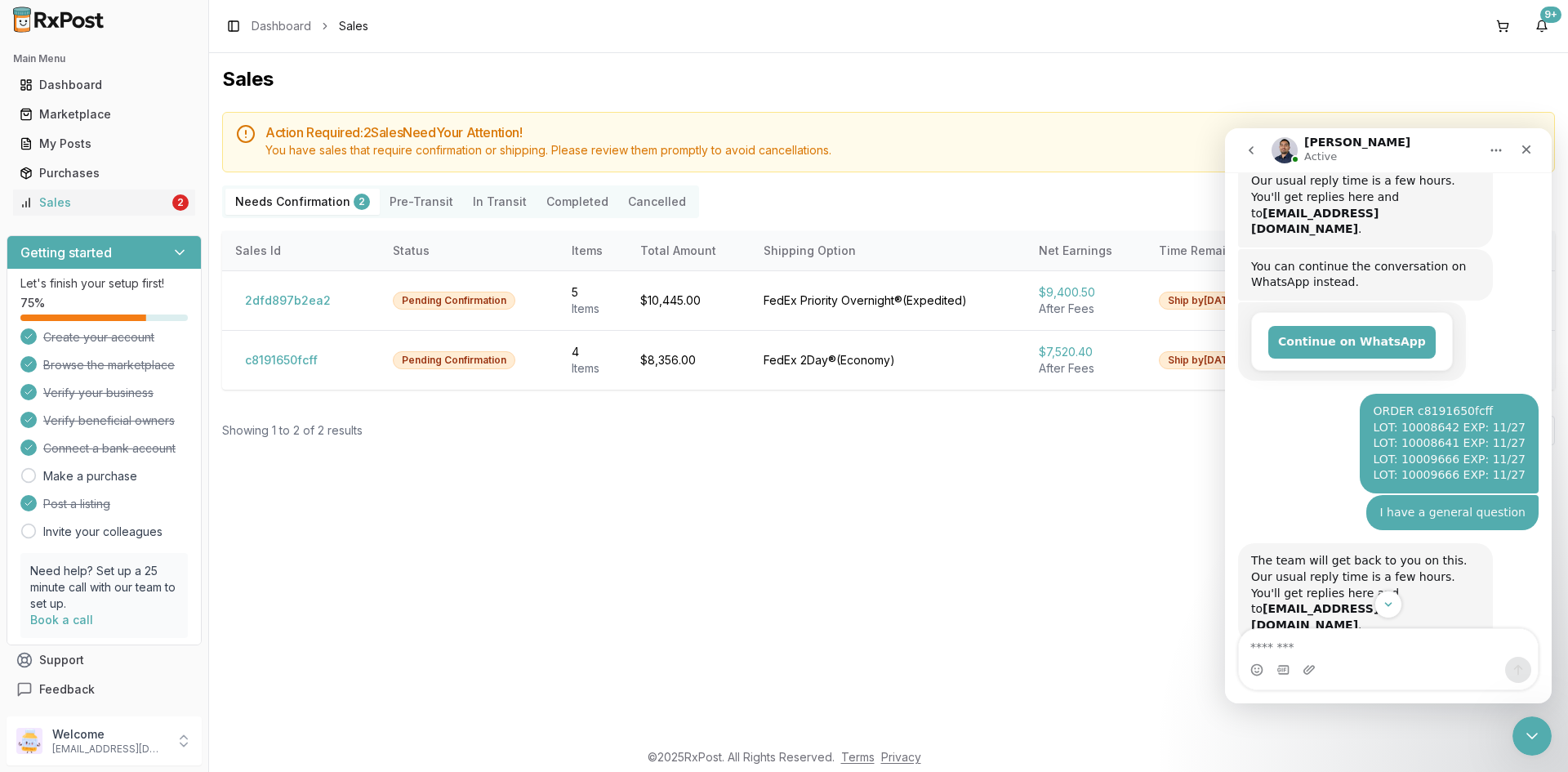
scroll to position [432, 0]
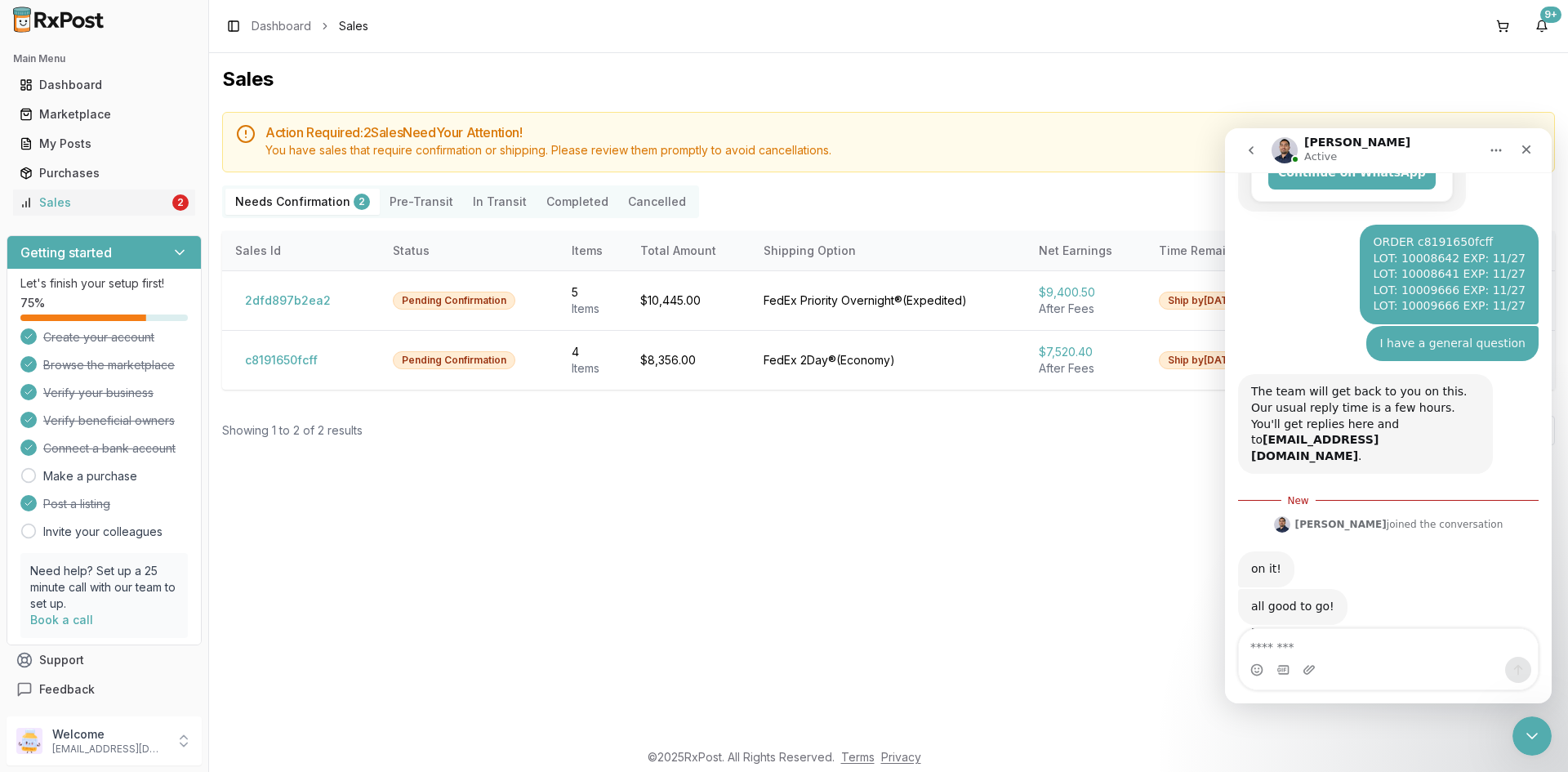
click at [1504, 703] on div "Intercom messenger" at bounding box center [1388, 666] width 327 height 75
click at [1537, 749] on div "Close Intercom Messenger" at bounding box center [1530, 734] width 39 height 39
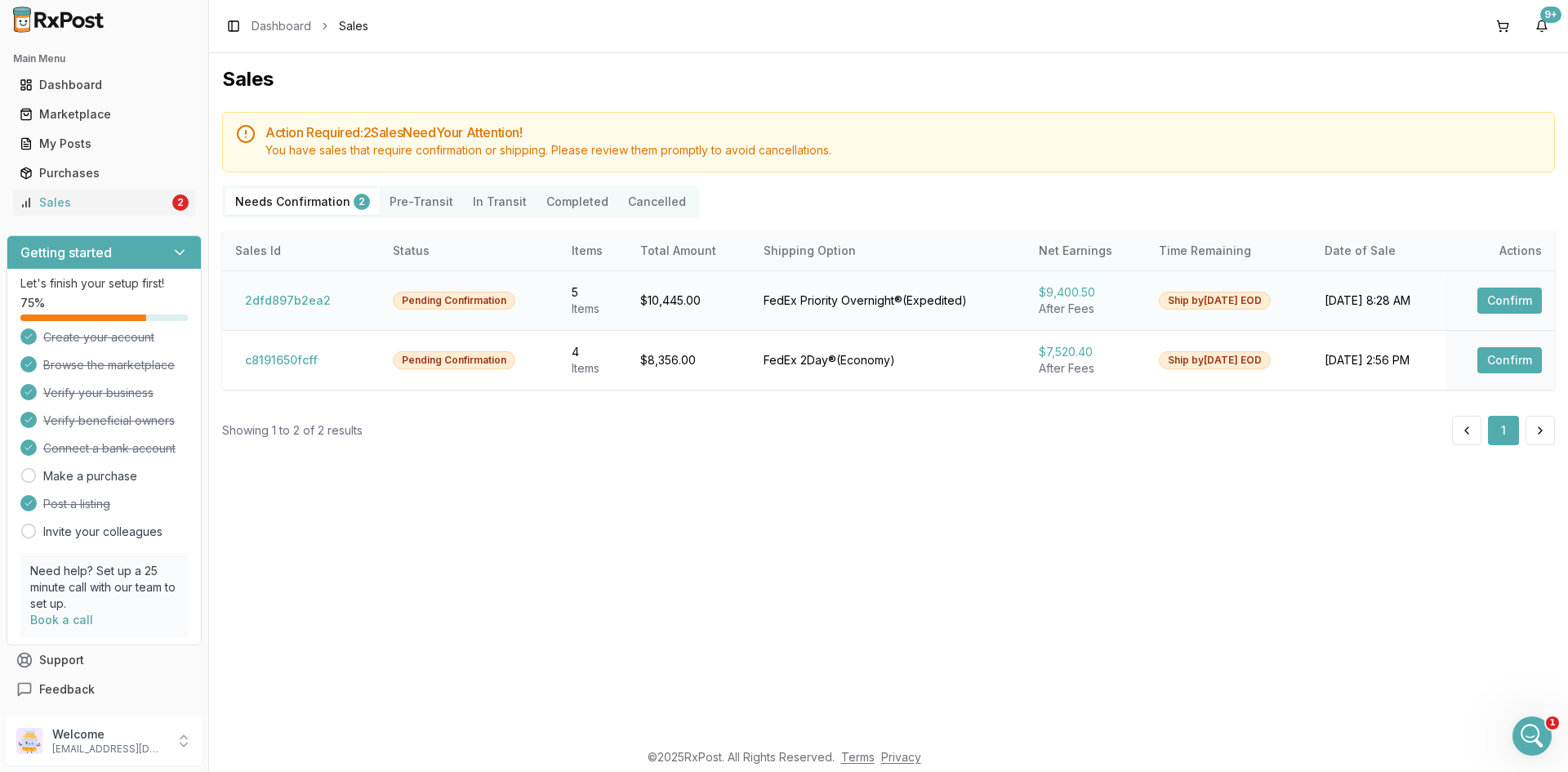
click at [1524, 299] on button "Confirm" at bounding box center [1510, 300] width 64 height 26
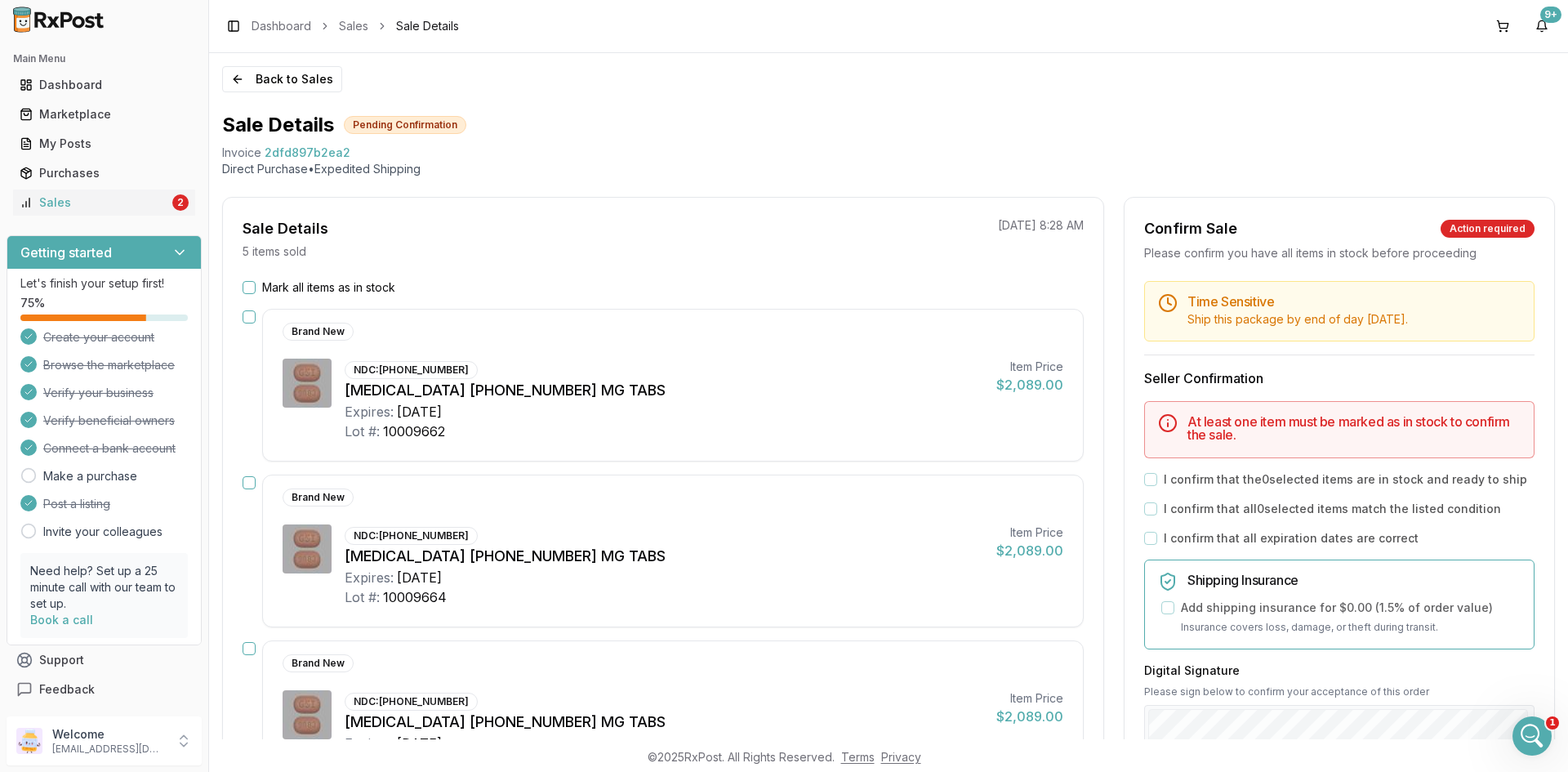
click at [251, 291] on button "Mark all items as in stock" at bounding box center [249, 288] width 13 height 13
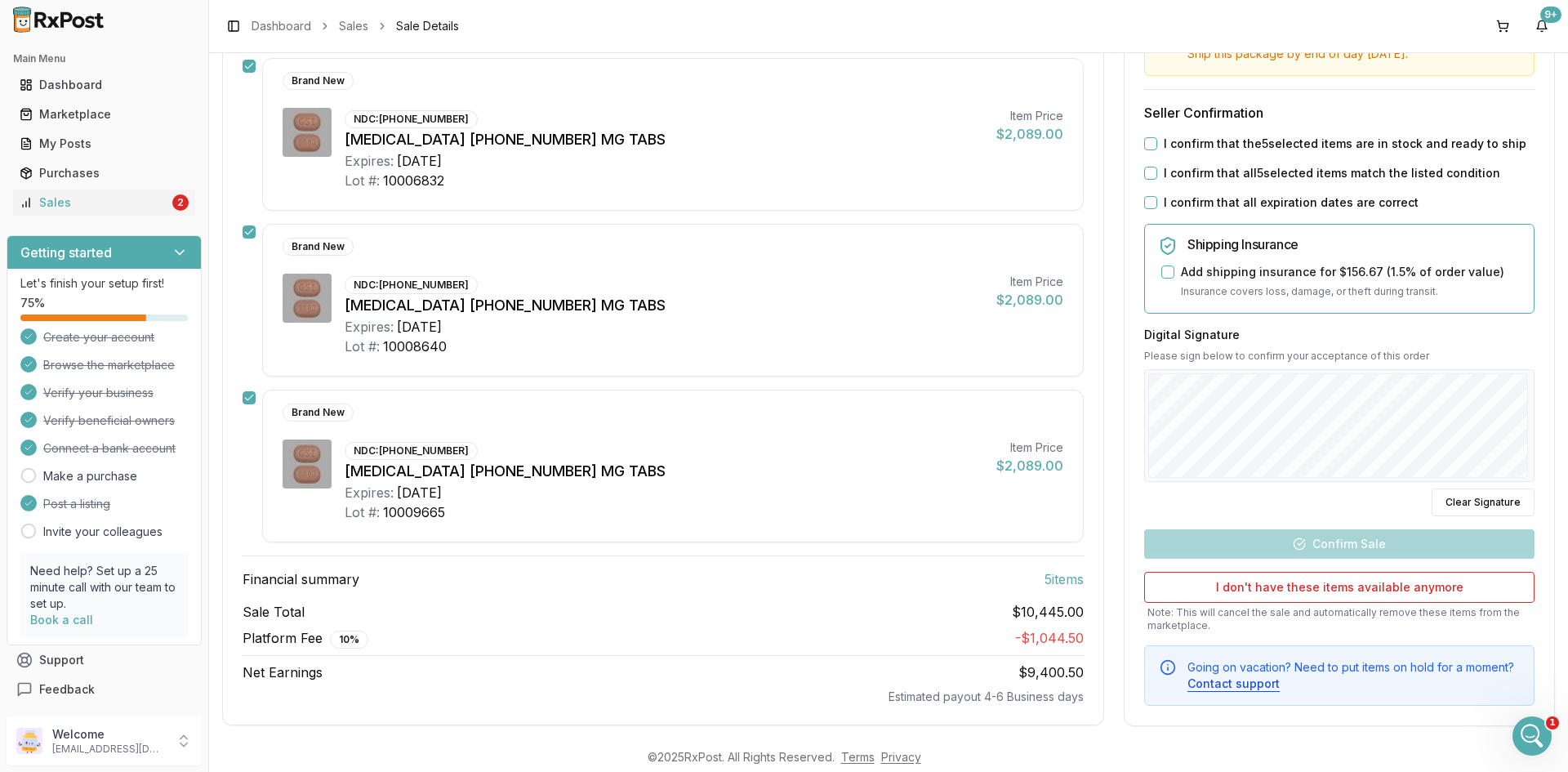
scroll to position [595, 0]
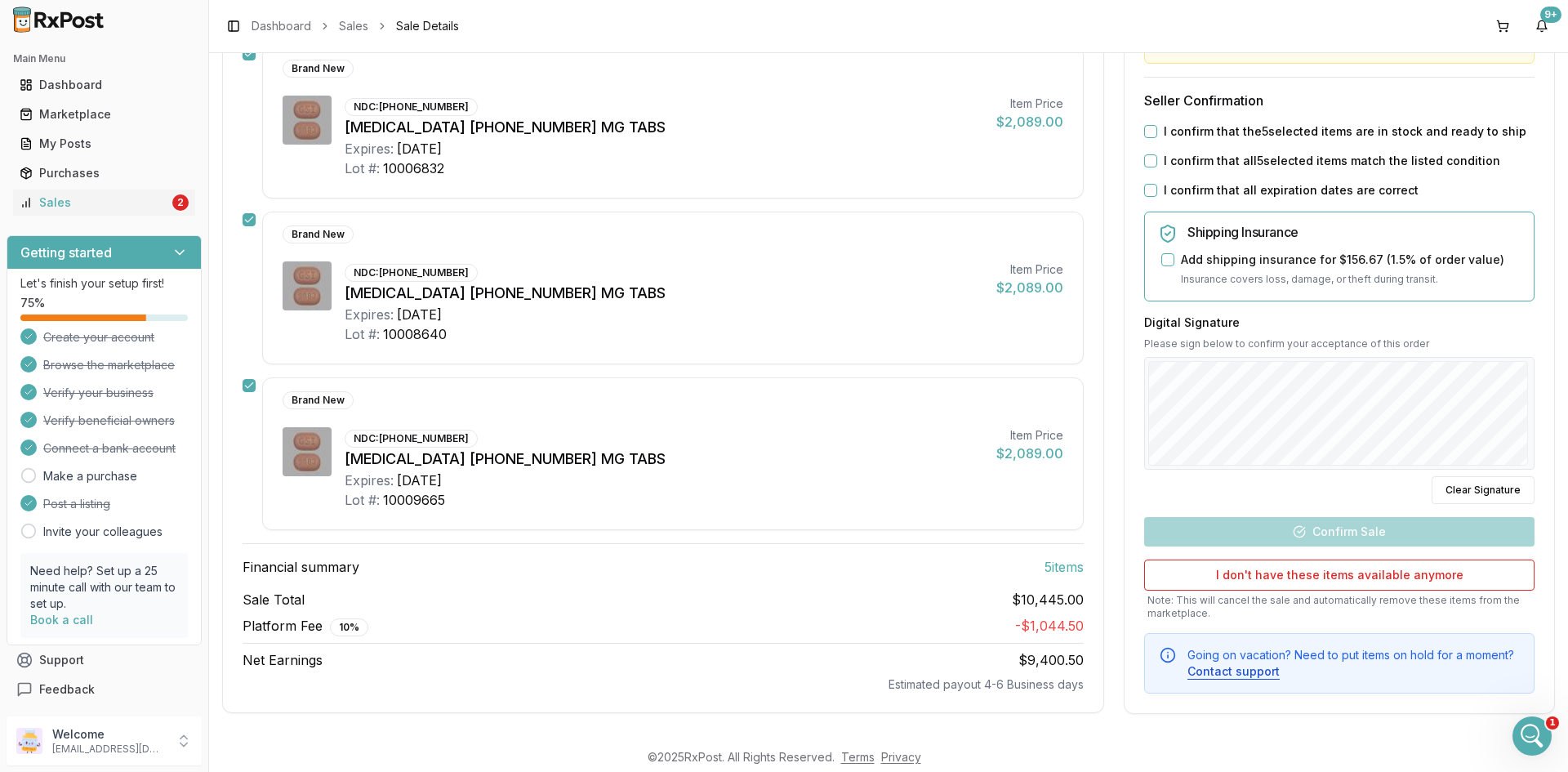
click at [1144, 131] on button "I confirm that the 5 selected items are in stock and ready to ship" at bounding box center [1151, 131] width 13 height 13
click at [1148, 156] on button "I confirm that all 5 selected items match the listed condition" at bounding box center [1151, 161] width 13 height 13
click at [1153, 187] on div "I confirm that all expiration dates are correct" at bounding box center [1339, 190] width 390 height 16
click at [1150, 191] on button "I confirm that all expiration dates are correct" at bounding box center [1151, 191] width 13 height 13
click at [1567, 410] on div "Back to Sales Sale Details Pending Confirmation Invoice 2dfd897b2ea2 Direct Pur…" at bounding box center [888, 396] width 1359 height 687
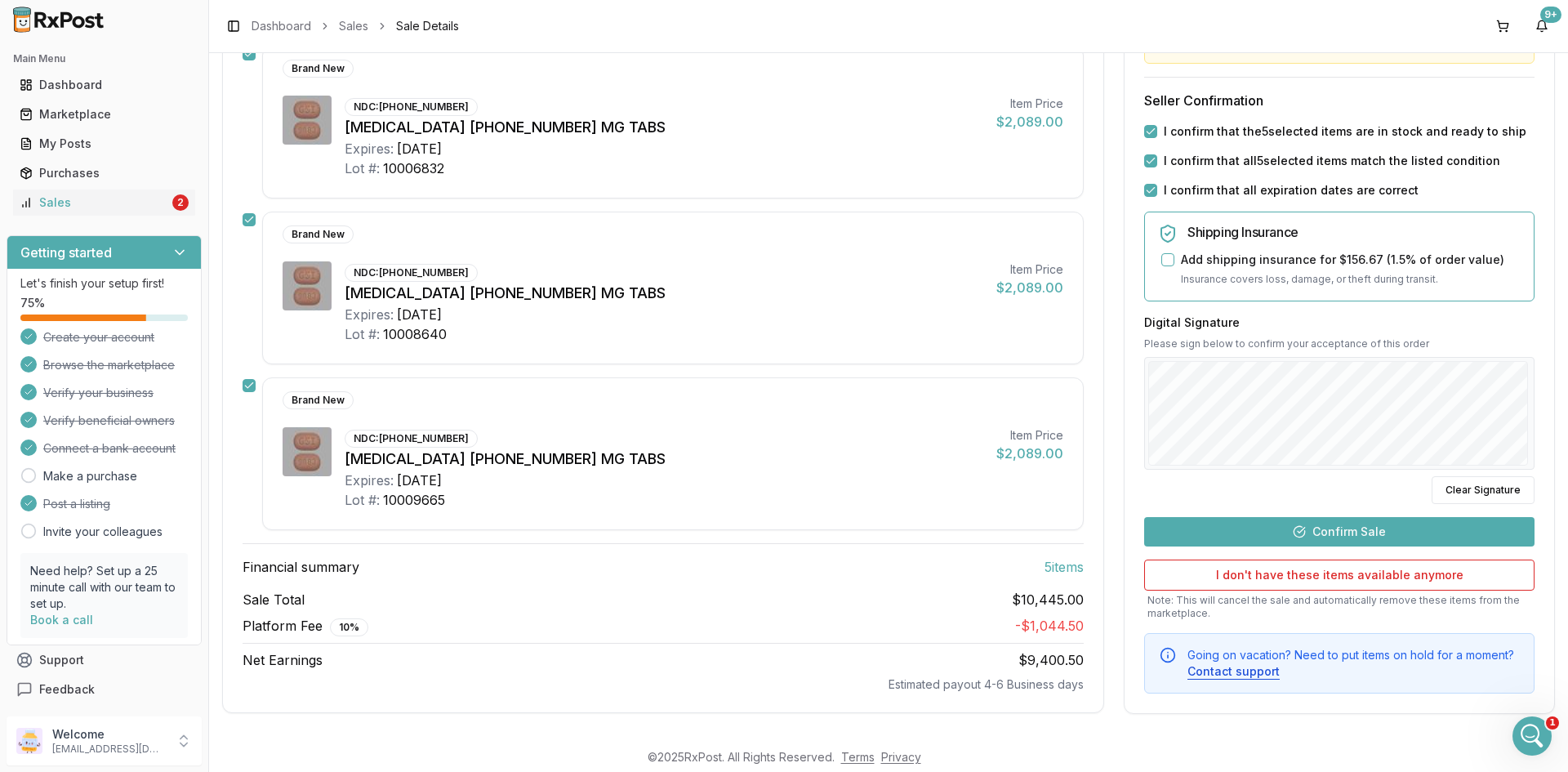
click at [1257, 529] on button "Confirm Sale" at bounding box center [1339, 531] width 390 height 30
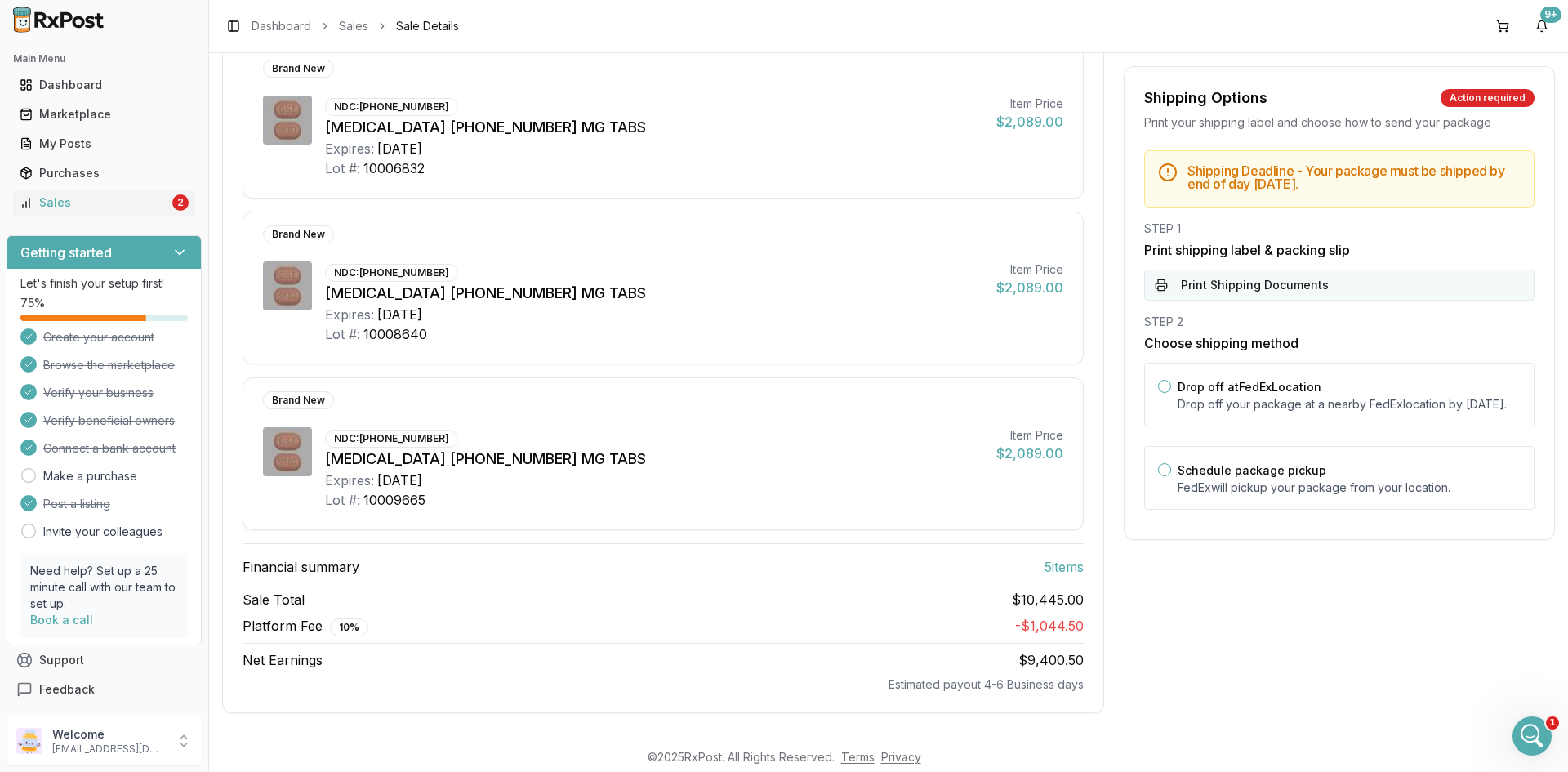
click at [1235, 277] on button "Print Shipping Documents" at bounding box center [1339, 285] width 390 height 31
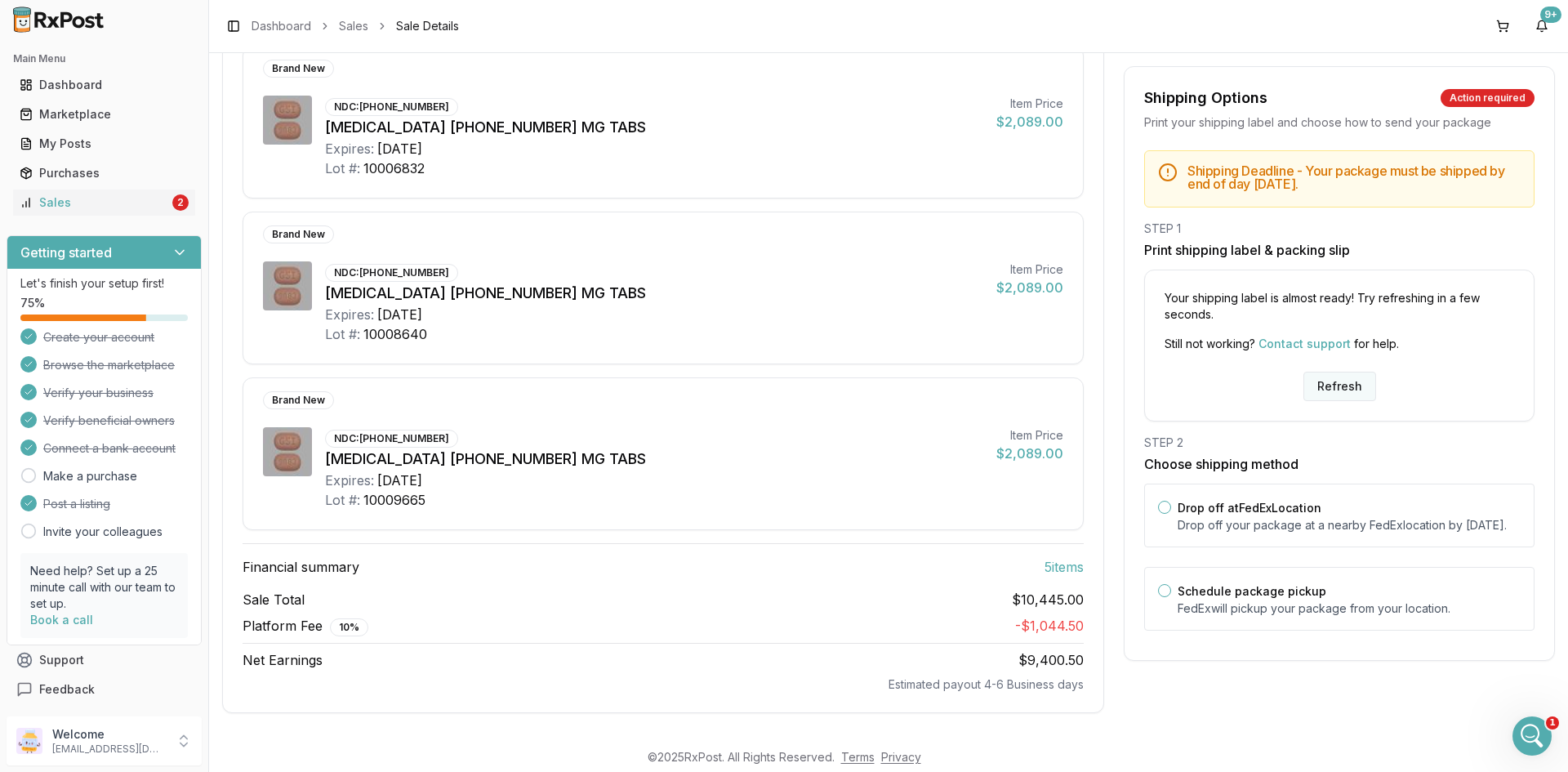
click at [1355, 386] on button "Refresh" at bounding box center [1340, 386] width 73 height 30
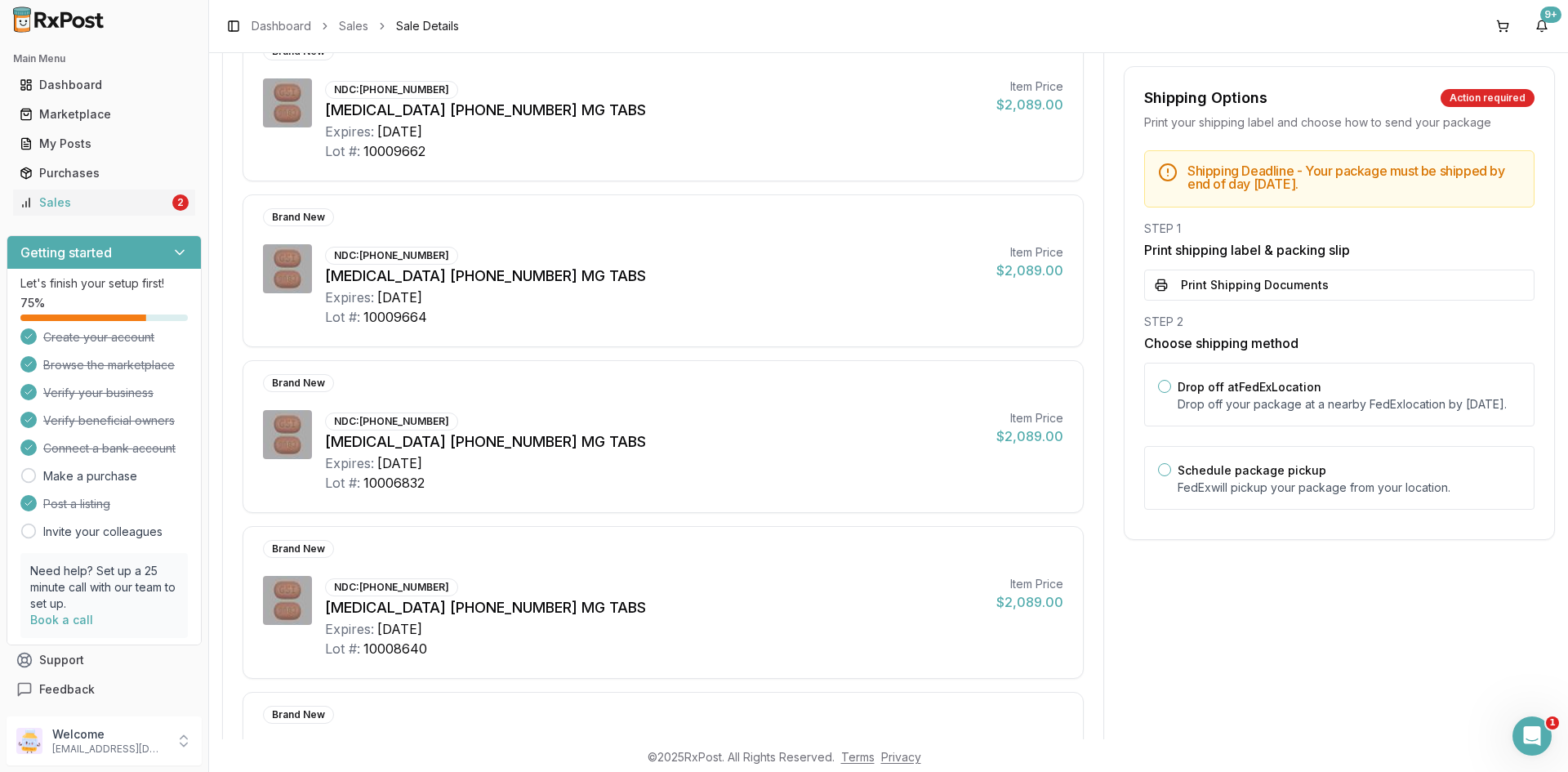
scroll to position [566, 0]
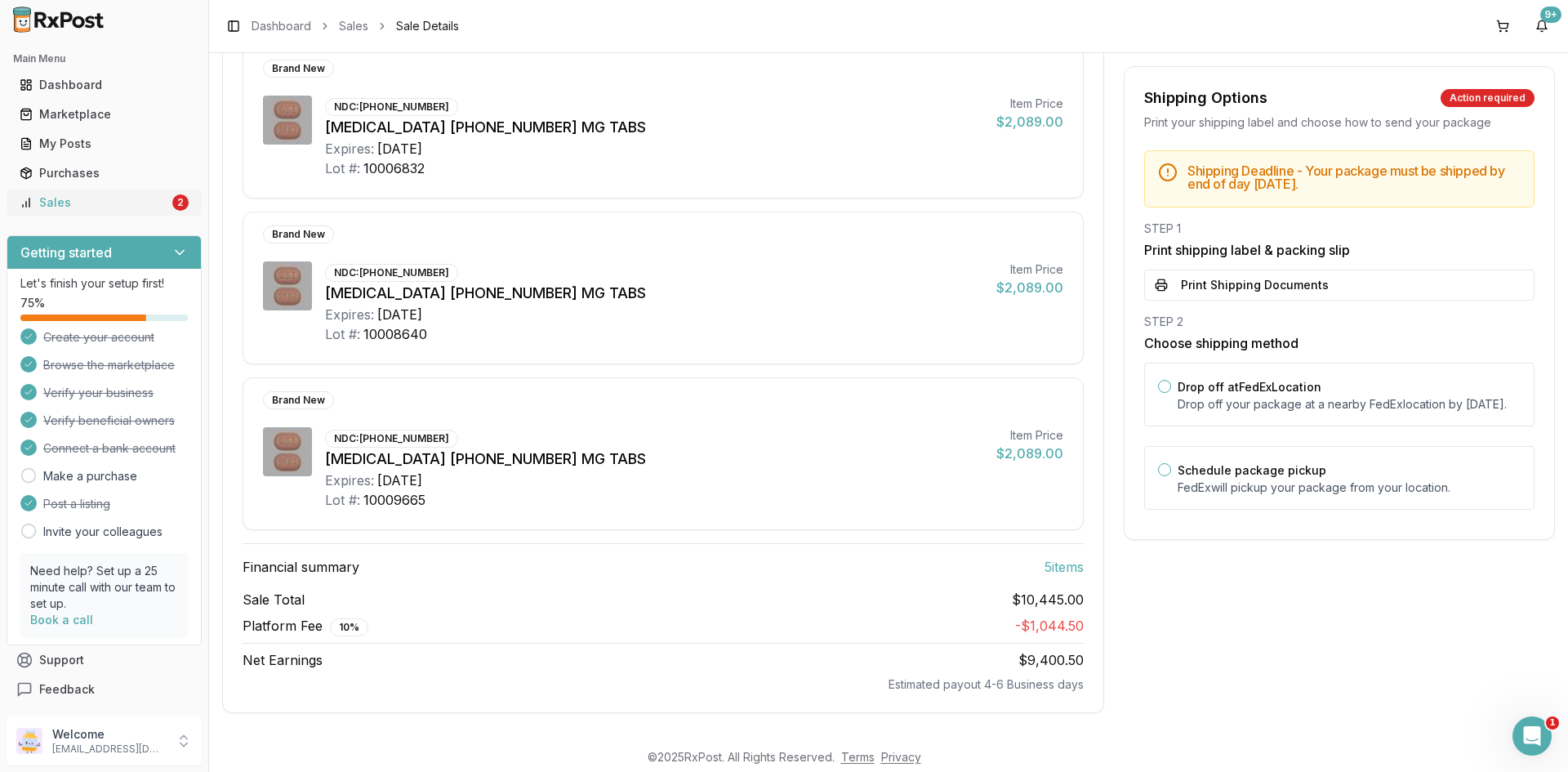
click at [125, 198] on div "Sales" at bounding box center [94, 202] width 150 height 16
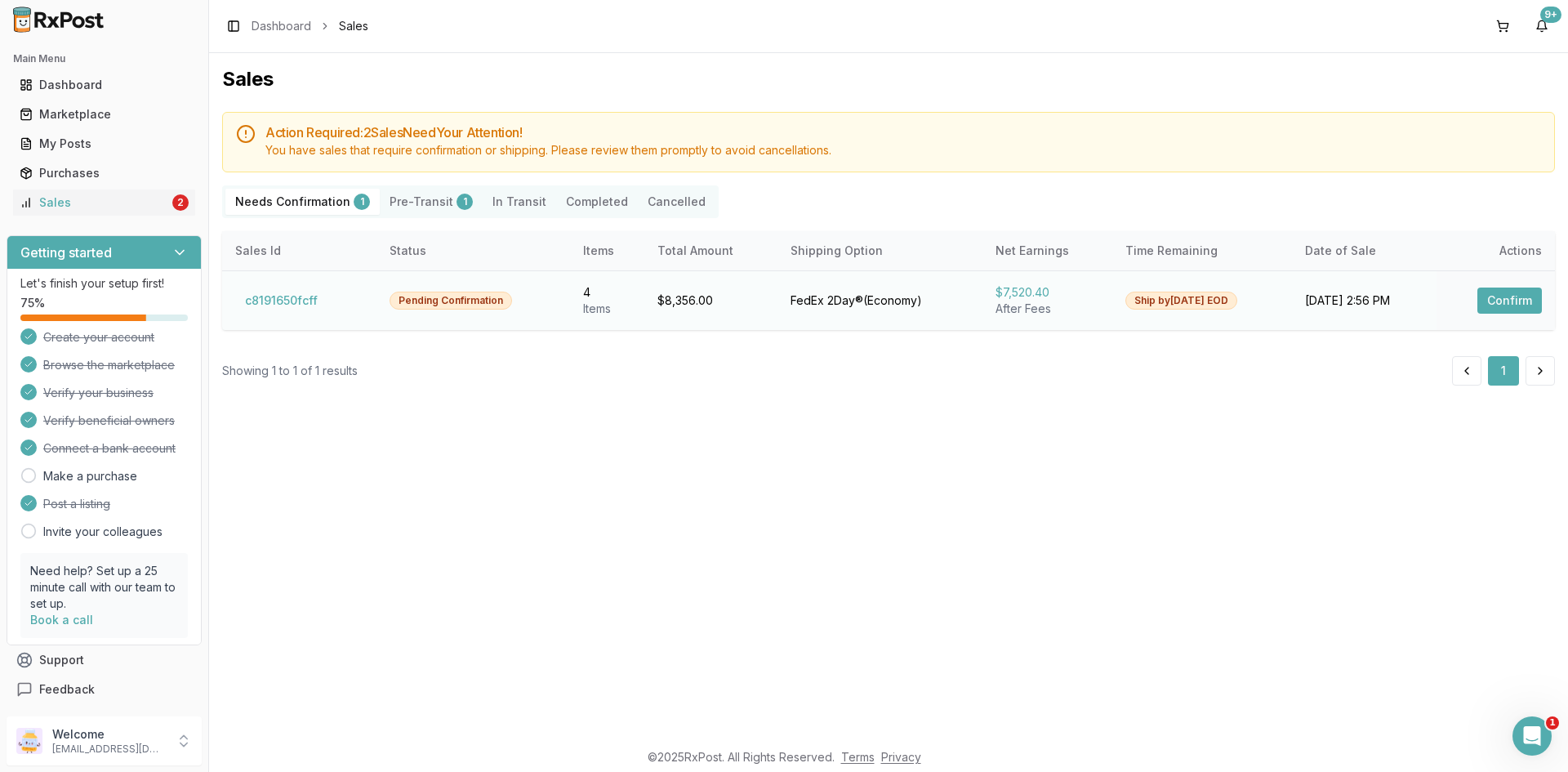
click at [1501, 303] on button "Confirm" at bounding box center [1510, 300] width 64 height 26
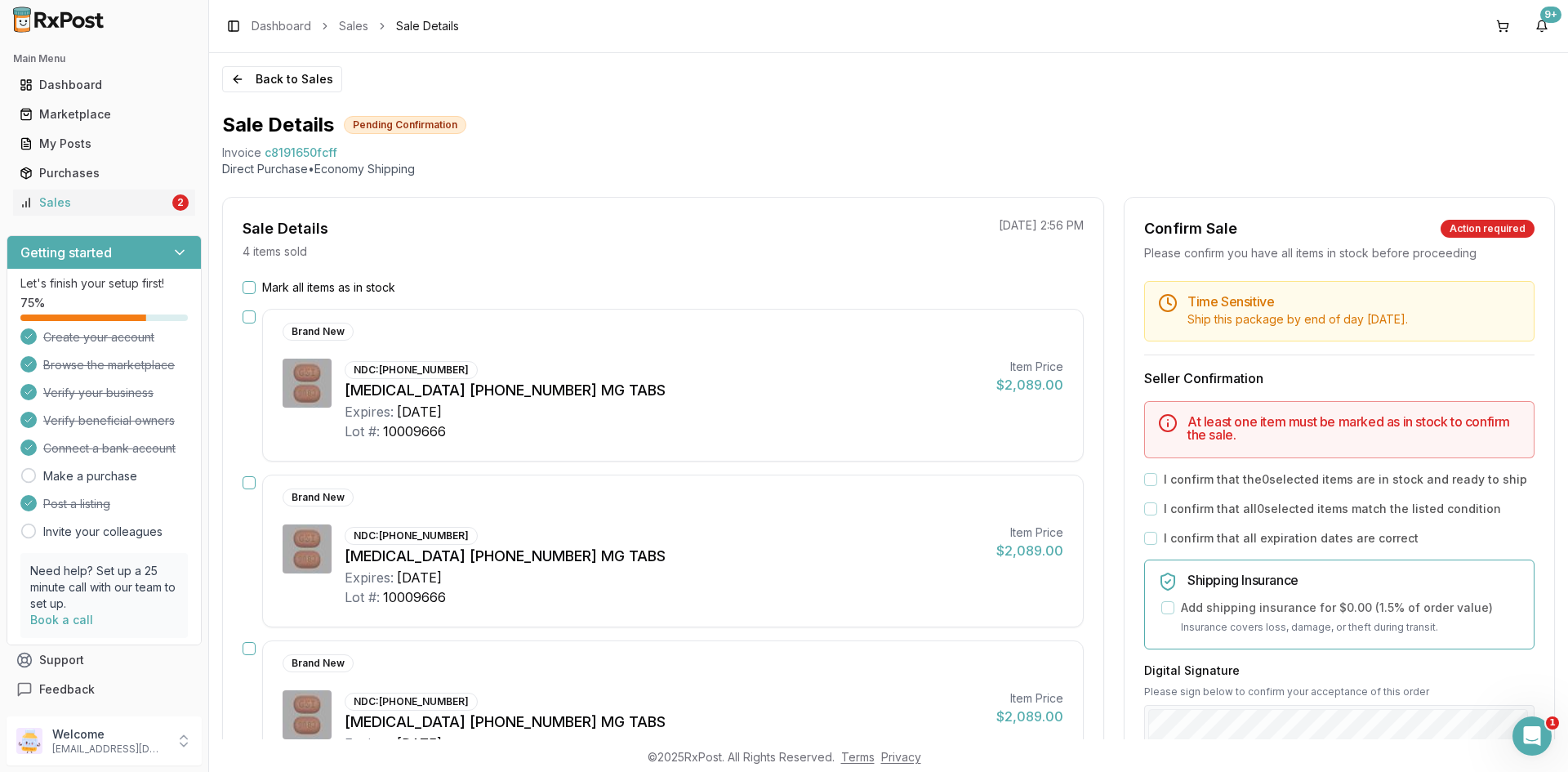
click at [254, 284] on button "Mark all items as in stock" at bounding box center [249, 288] width 13 height 13
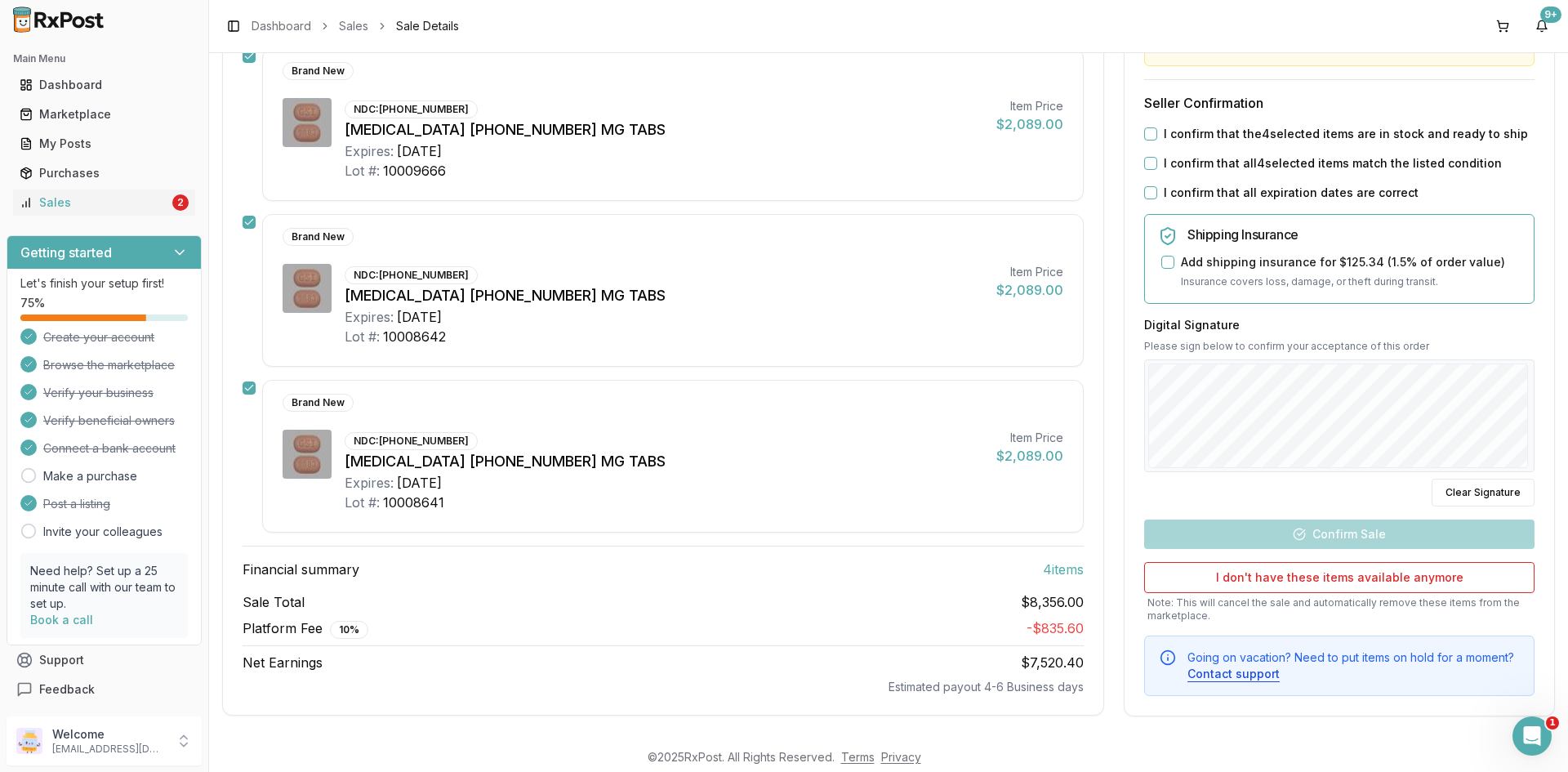
scroll to position [429, 0]
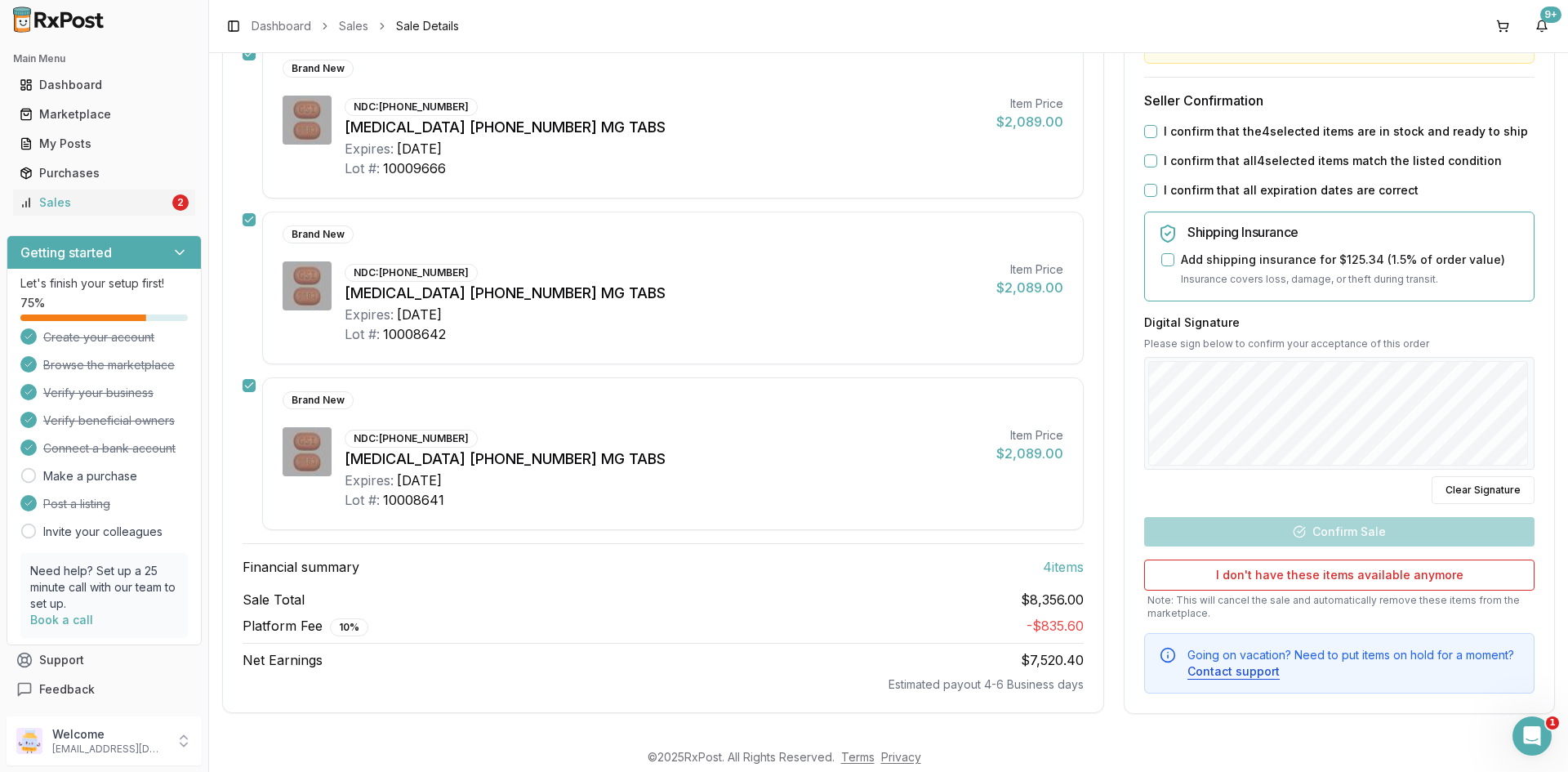
click at [1149, 130] on button "I confirm that the 4 selected items are in stock and ready to ship" at bounding box center [1151, 131] width 13 height 13
click at [1152, 157] on button "I confirm that all 4 selected items match the listed condition" at bounding box center [1151, 161] width 13 height 13
click at [1153, 194] on div "I confirm that all expiration dates are correct" at bounding box center [1339, 190] width 390 height 16
click at [1153, 193] on button "I confirm that all expiration dates are correct" at bounding box center [1151, 191] width 13 height 13
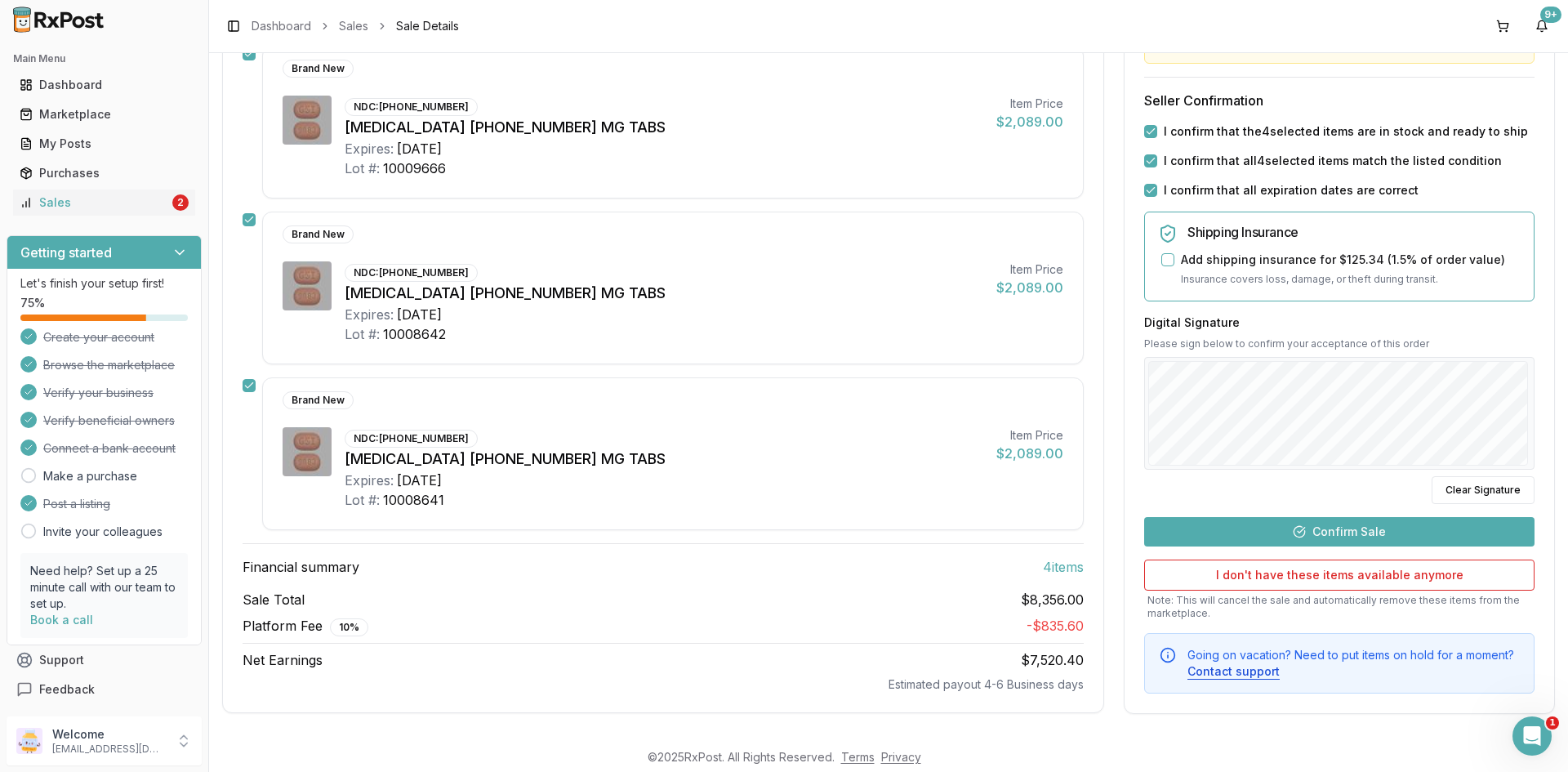
click at [1354, 533] on button "Confirm Sale" at bounding box center [1339, 531] width 390 height 30
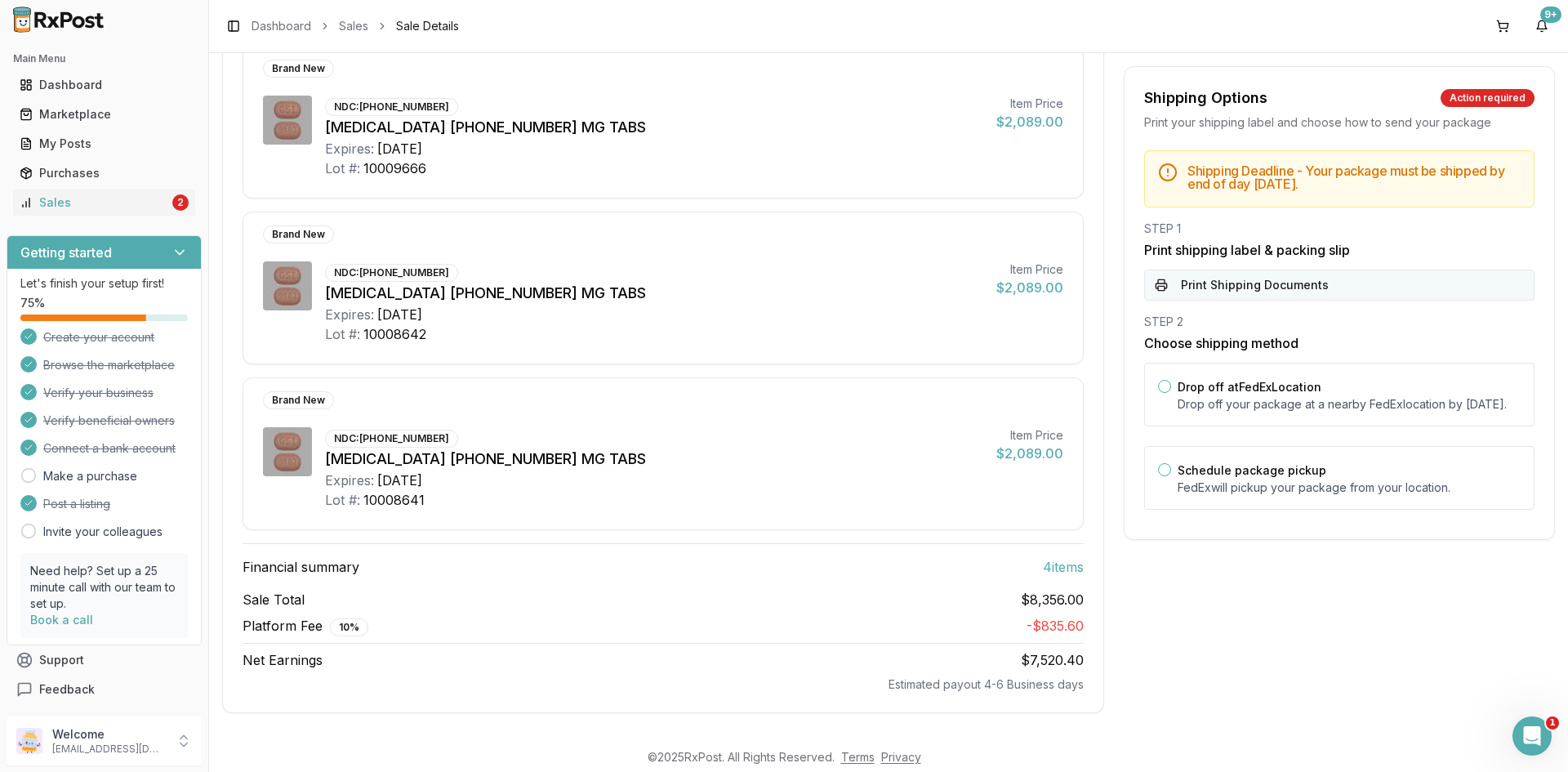
click at [1281, 292] on button "Print Shipping Documents" at bounding box center [1339, 285] width 390 height 31
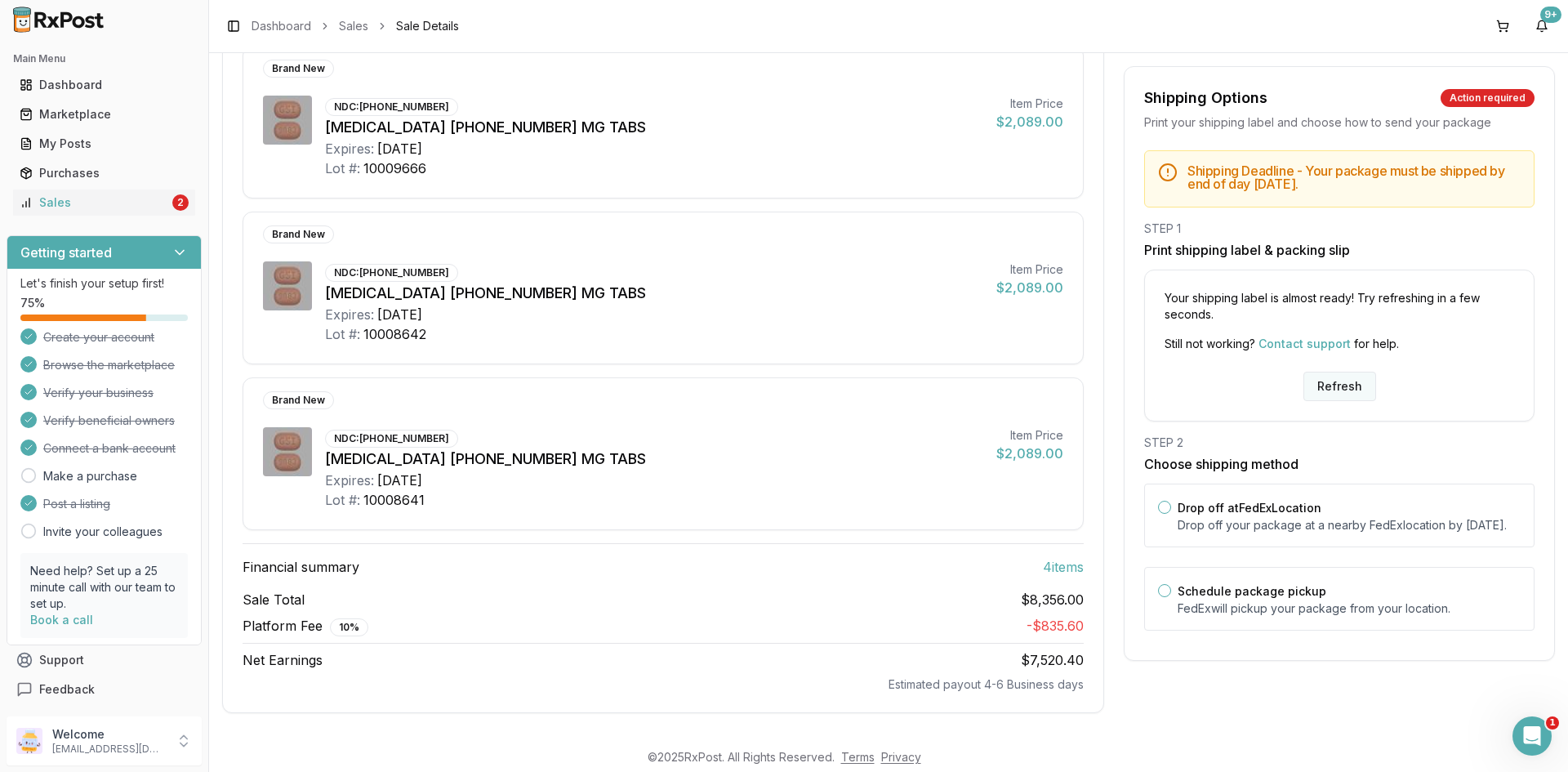
click at [1338, 386] on button "Refresh" at bounding box center [1340, 386] width 73 height 30
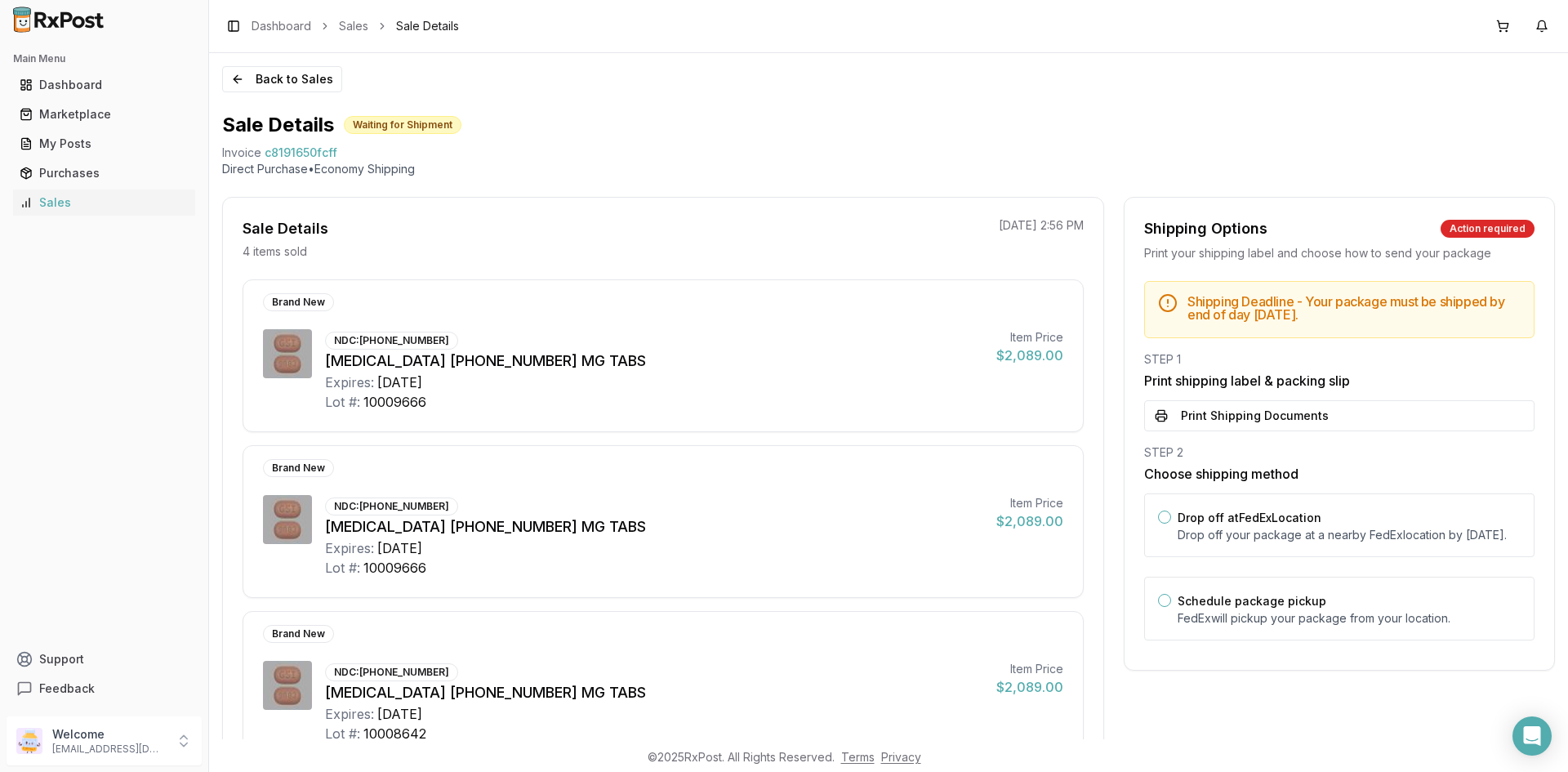
click at [1329, 415] on button "Print Shipping Documents" at bounding box center [1339, 416] width 390 height 31
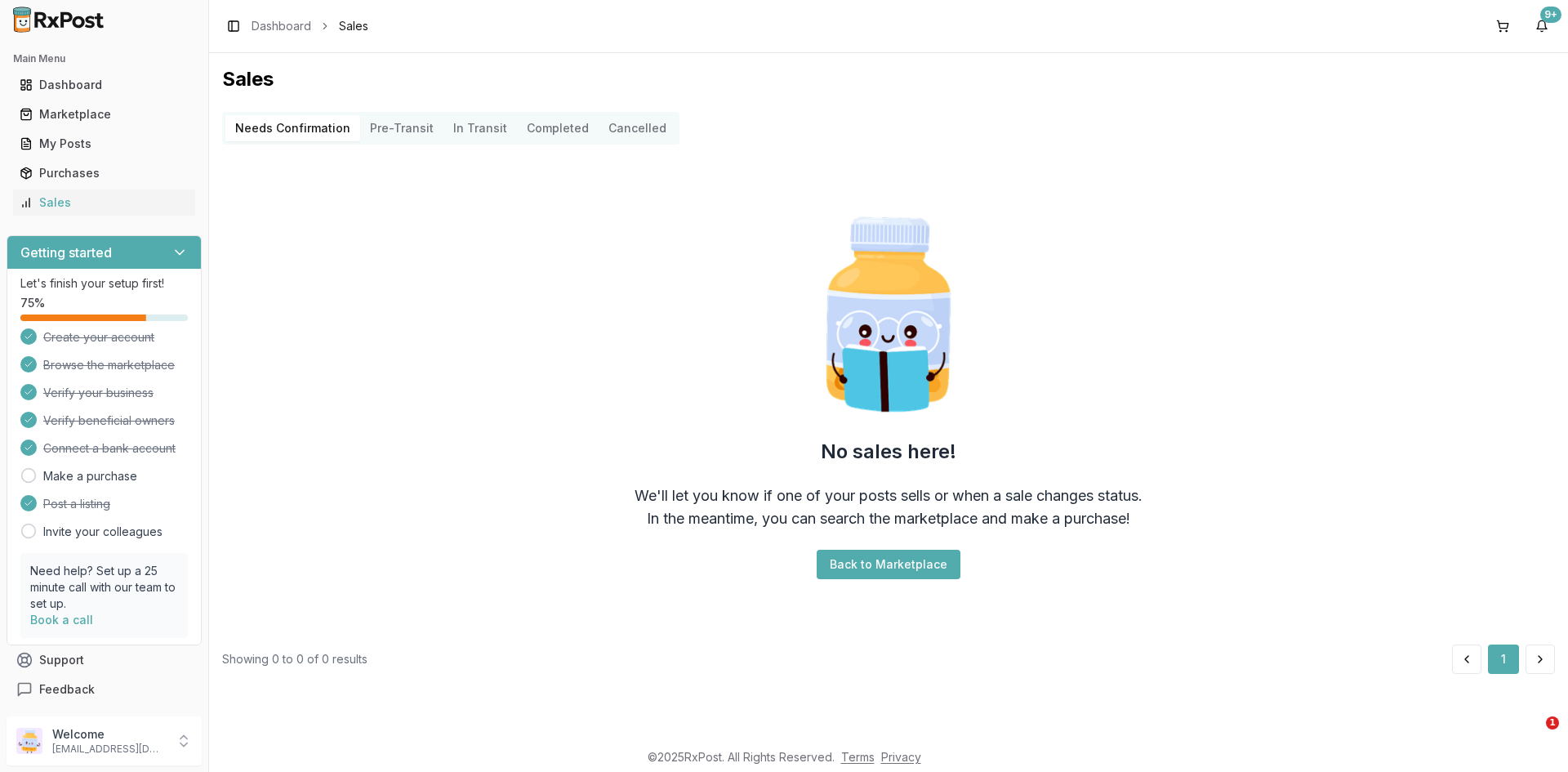
click at [135, 79] on div "Dashboard" at bounding box center [104, 84] width 169 height 16
click at [139, 103] on link "Marketplace" at bounding box center [104, 114] width 182 height 30
